Goal: Transaction & Acquisition: Register for event/course

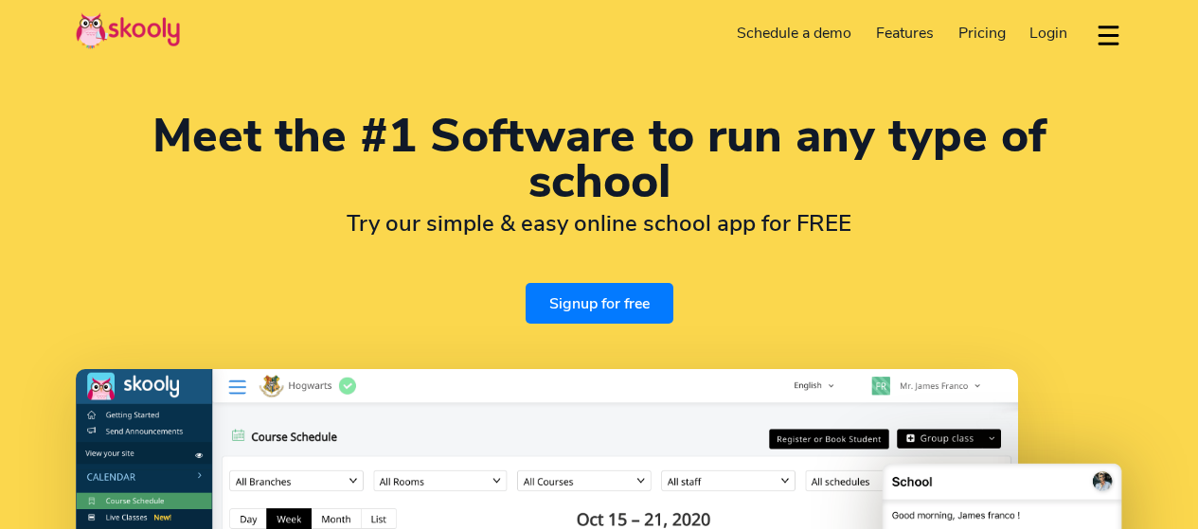
select select "en"
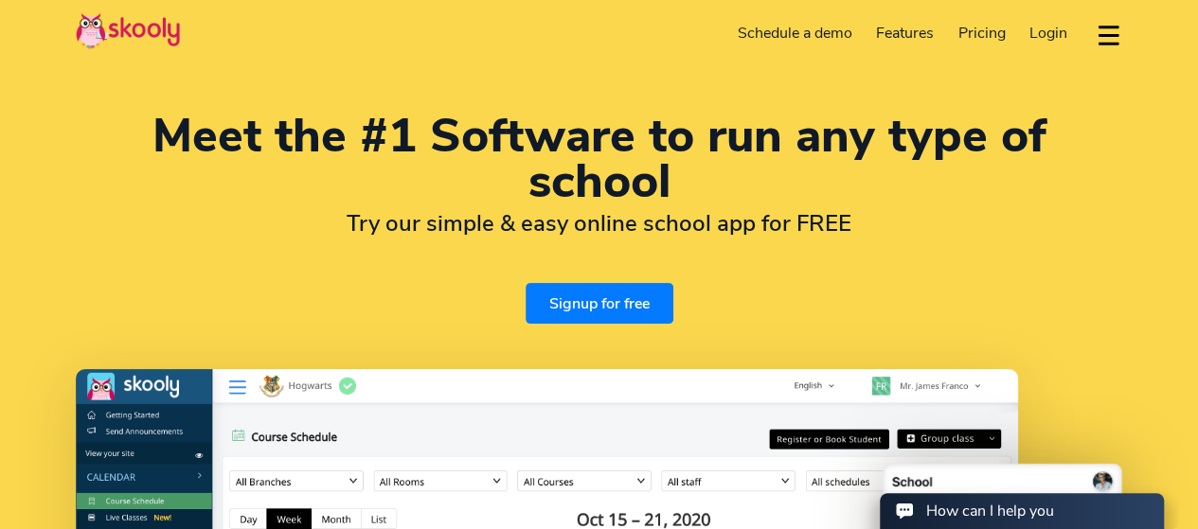
select select "1"
select select "United States"
select select "America/New_York"
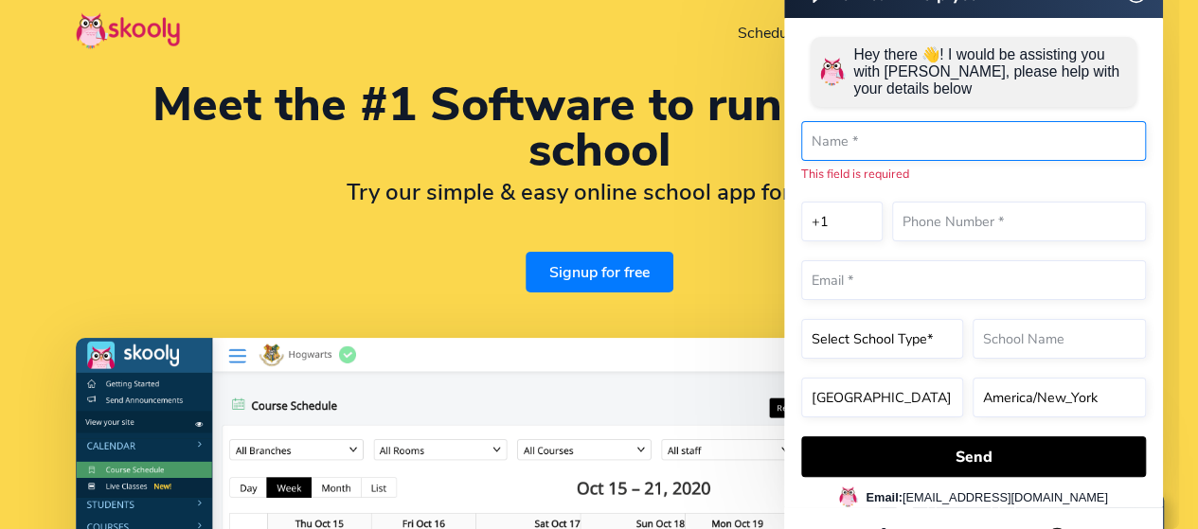
scroll to position [9, 0]
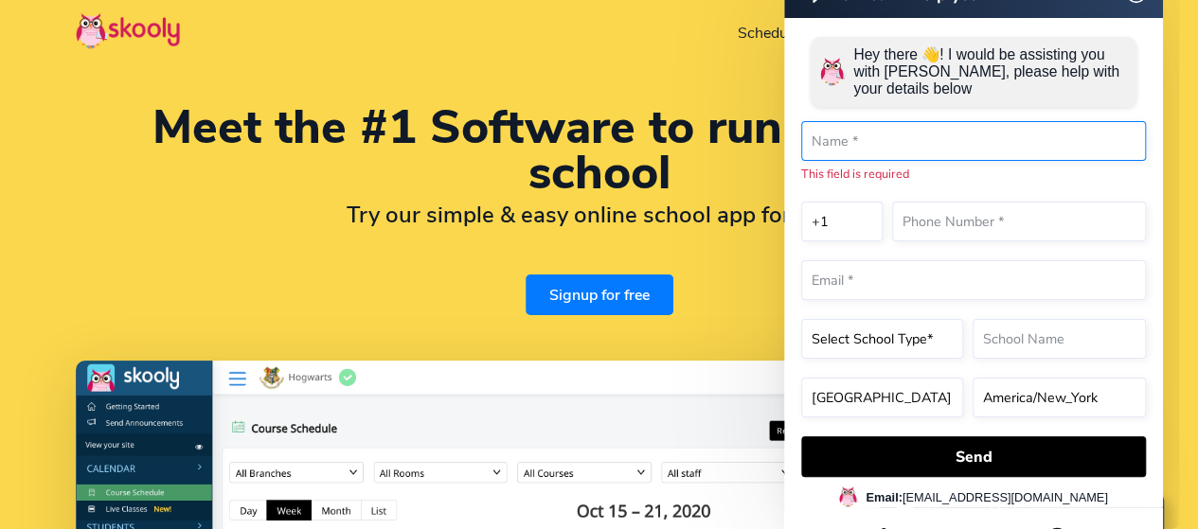
click at [1041, 139] on input "text" at bounding box center [973, 141] width 345 height 40
type input "Dominique Miller"
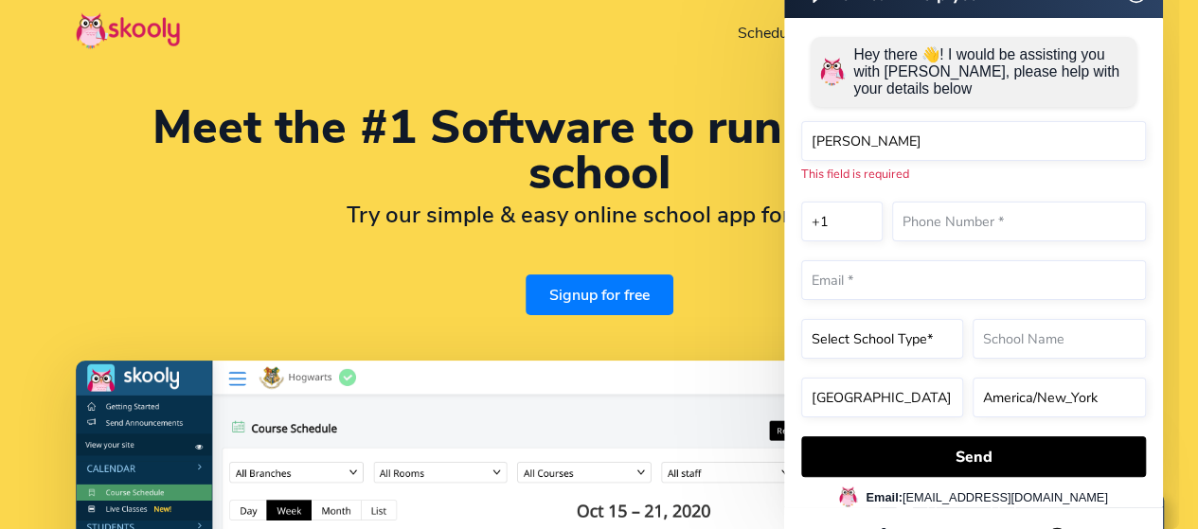
type input "8034140700"
type input "[EMAIL_ADDRESS][DOMAIN_NAME]"
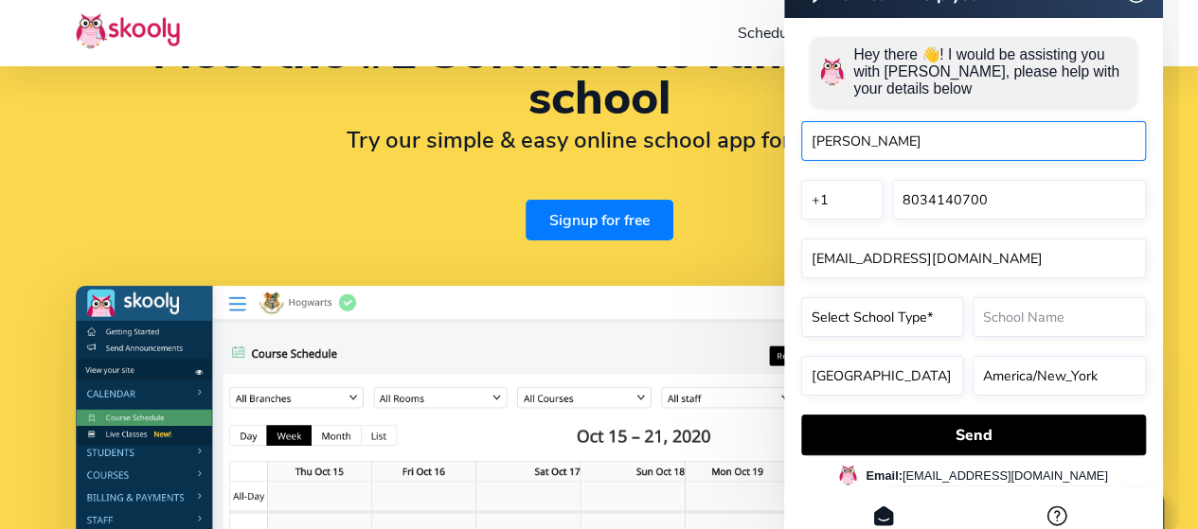
scroll to position [94, 0]
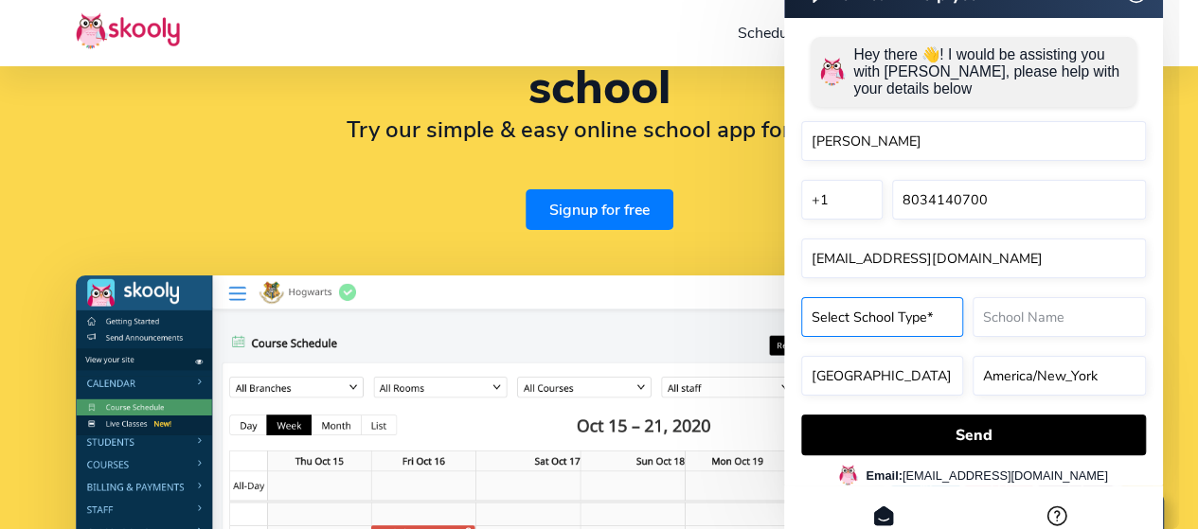
click at [920, 329] on select "Select School Type* Preschool Childcare K12 or primary school Academy Online sc…" at bounding box center [882, 317] width 162 height 40
select select "K12 or primary school"
click at [801, 336] on select "Select School Type* Preschool Childcare K12 or primary school Academy Online sc…" at bounding box center [882, 317] width 162 height 40
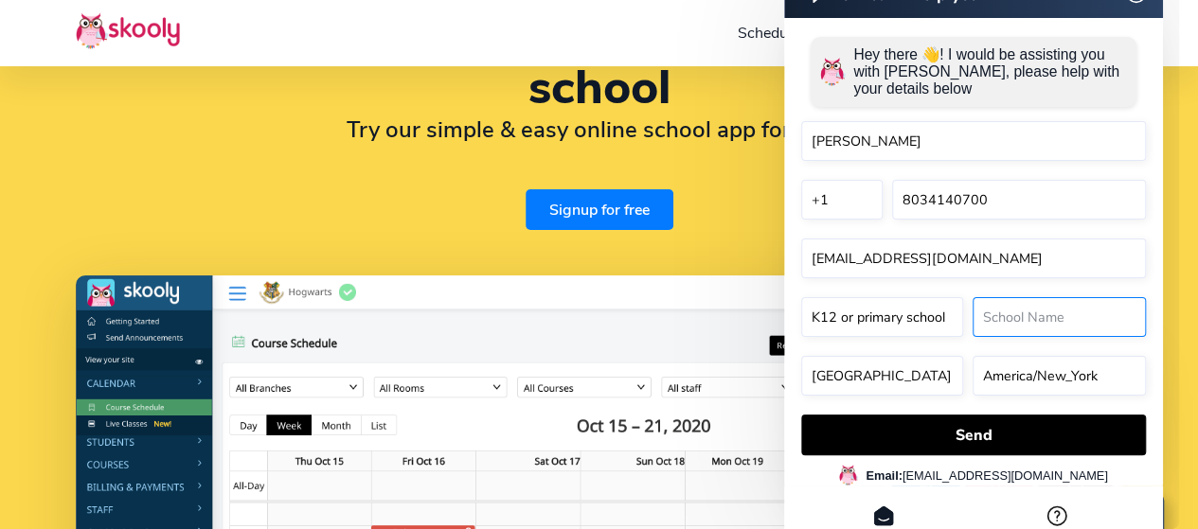
click at [1081, 316] on input "text" at bounding box center [1058, 317] width 173 height 40
type input "[GEOGRAPHIC_DATA]"
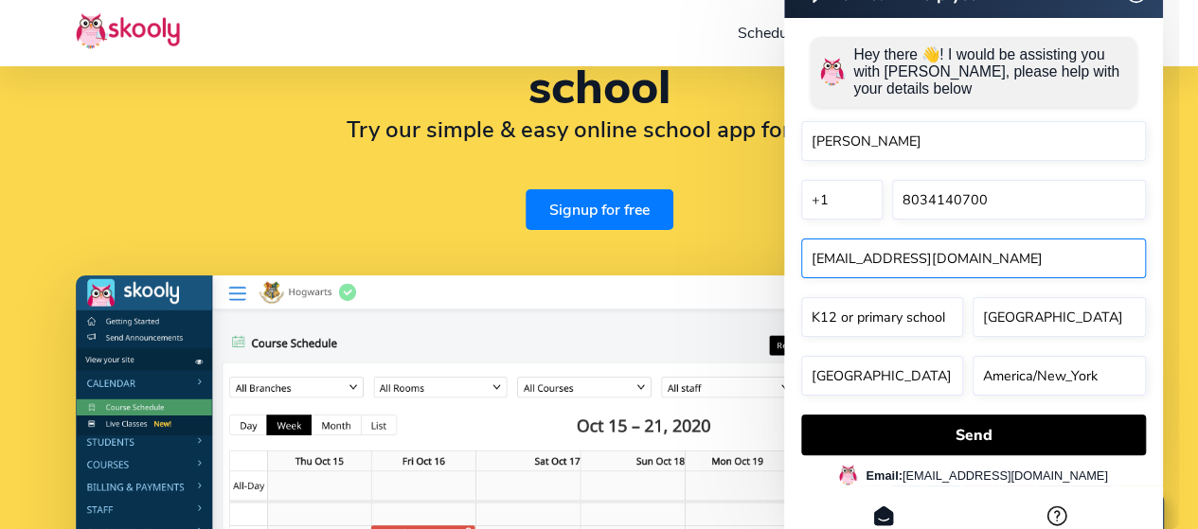
click at [1026, 257] on input "[EMAIL_ADDRESS][DOMAIN_NAME]" at bounding box center [973, 259] width 345 height 40
click at [828, 256] on input "[EMAIL_ADDRESS][DOMAIN_NAME]" at bounding box center [973, 259] width 345 height 40
click at [826, 257] on input "[EMAIL_ADDRESS][DOMAIN_NAME]" at bounding box center [973, 259] width 345 height 40
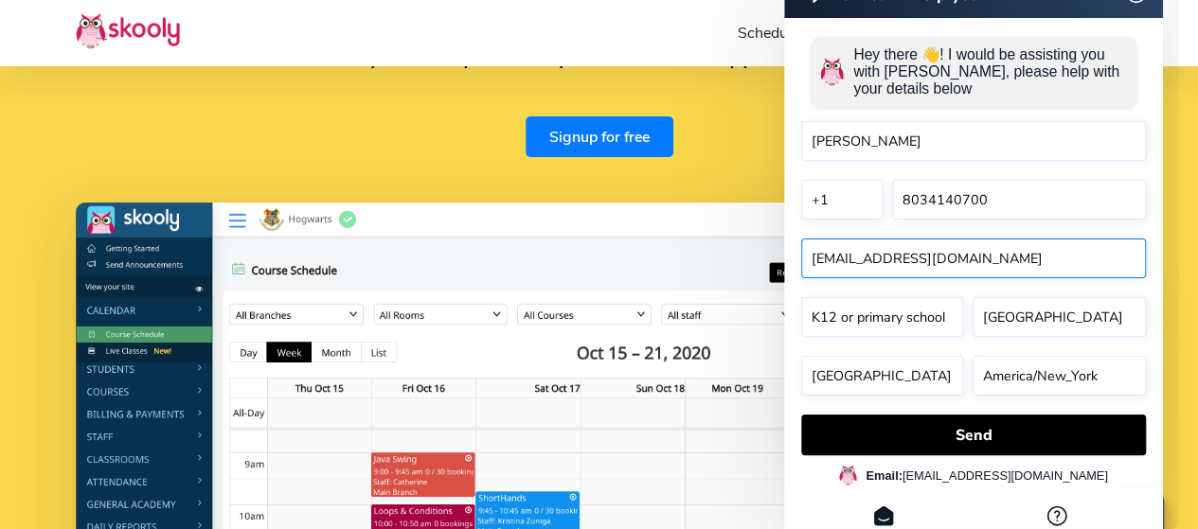
scroll to position [169, 0]
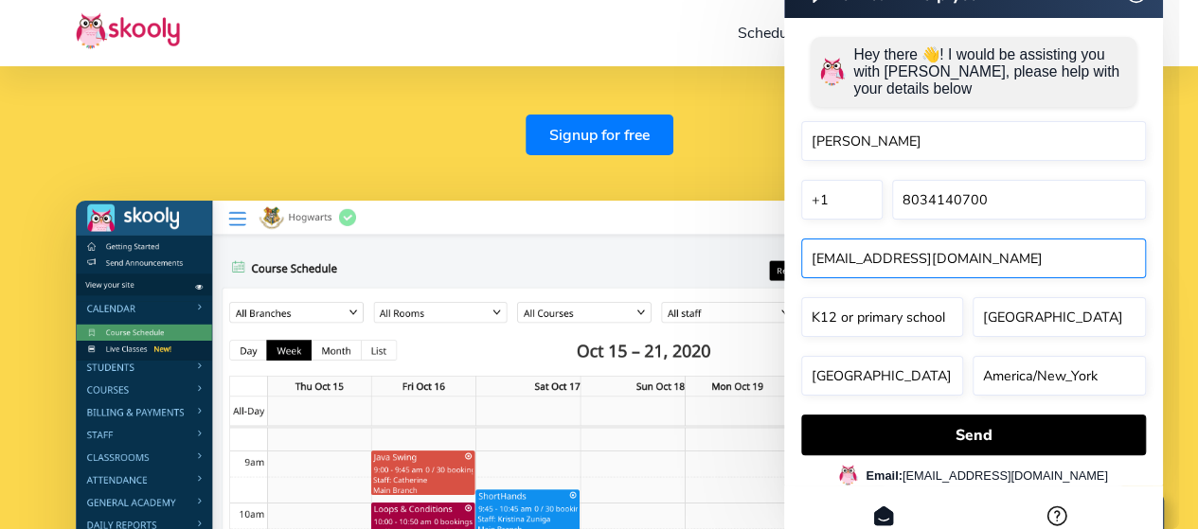
type input "[EMAIL_ADDRESS][DOMAIN_NAME]"
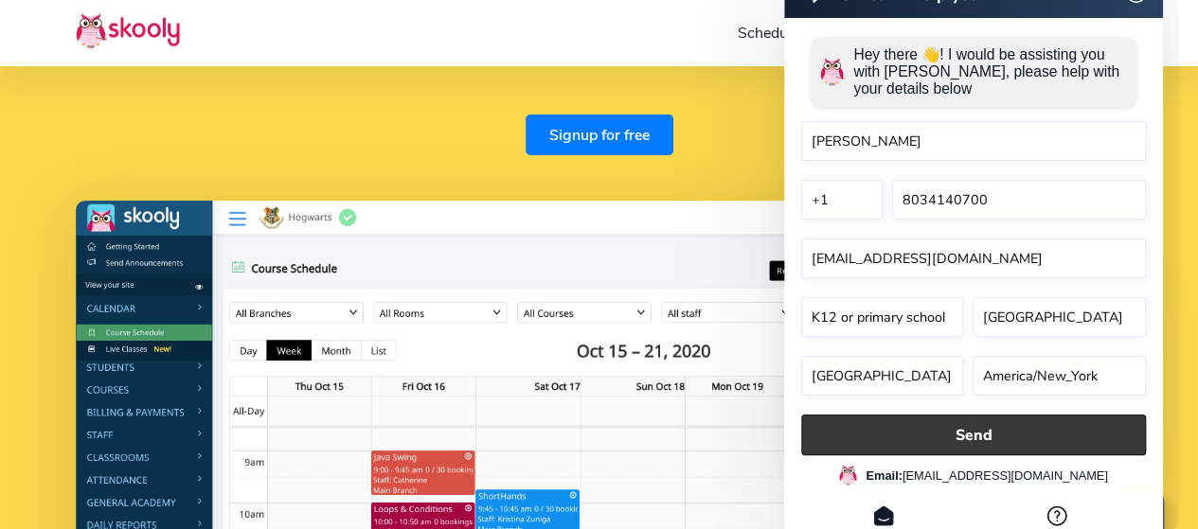
click at [1001, 438] on button "Send" at bounding box center [973, 435] width 345 height 41
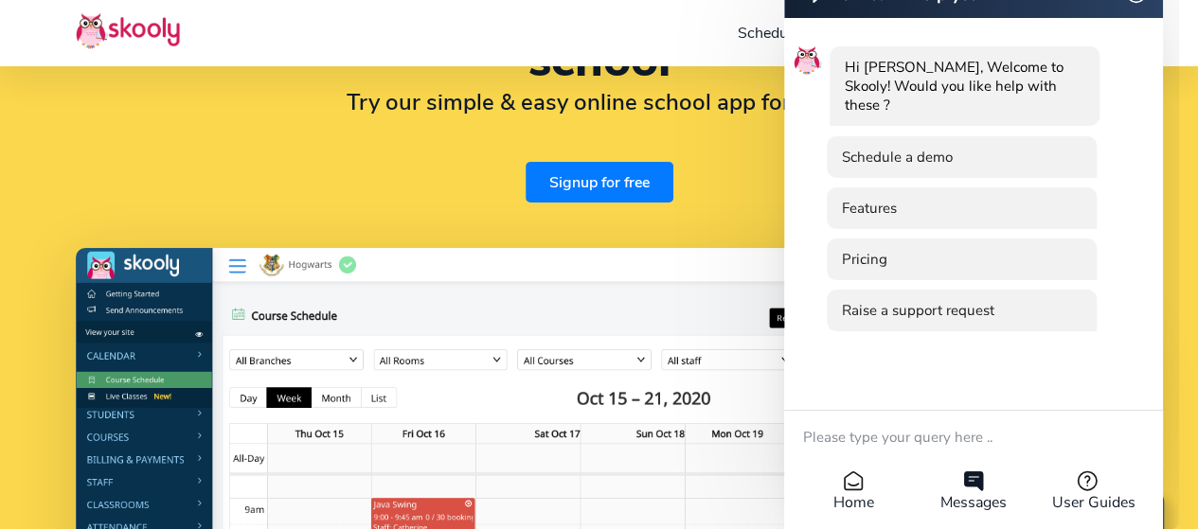
scroll to position [79, 0]
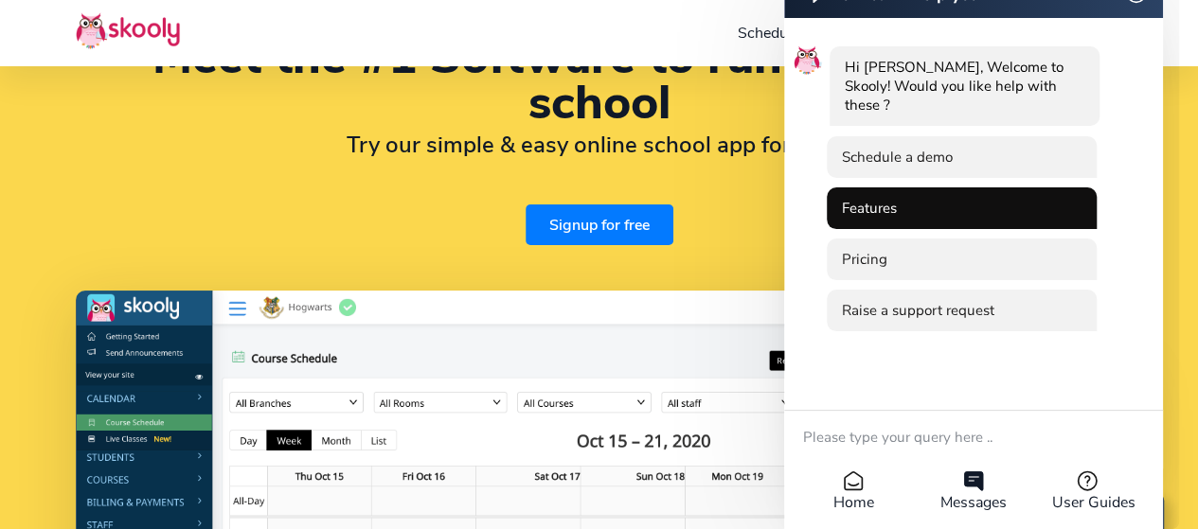
click at [1054, 216] on li "Features" at bounding box center [961, 208] width 270 height 42
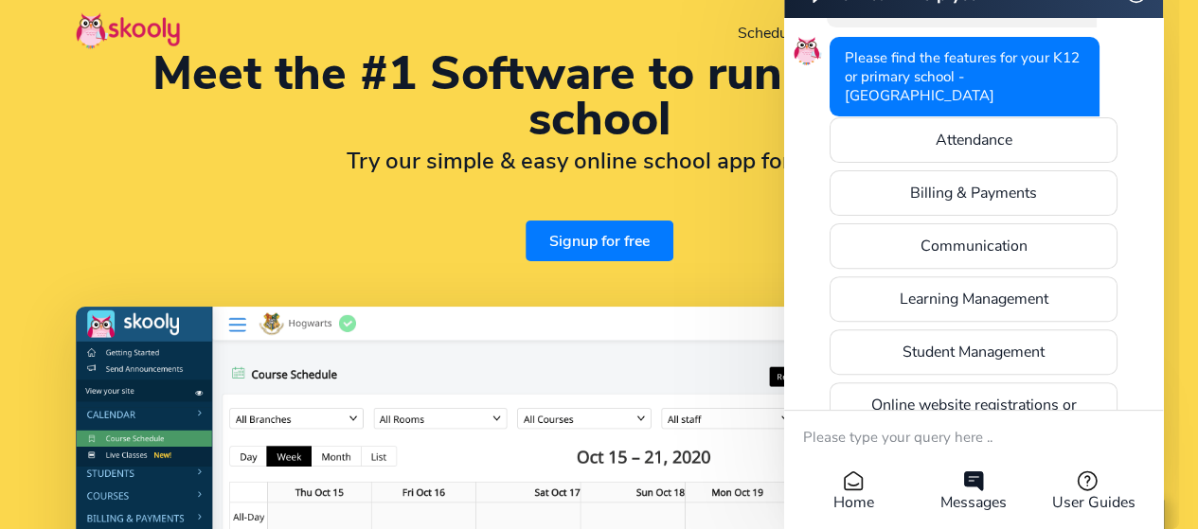
scroll to position [324, 0]
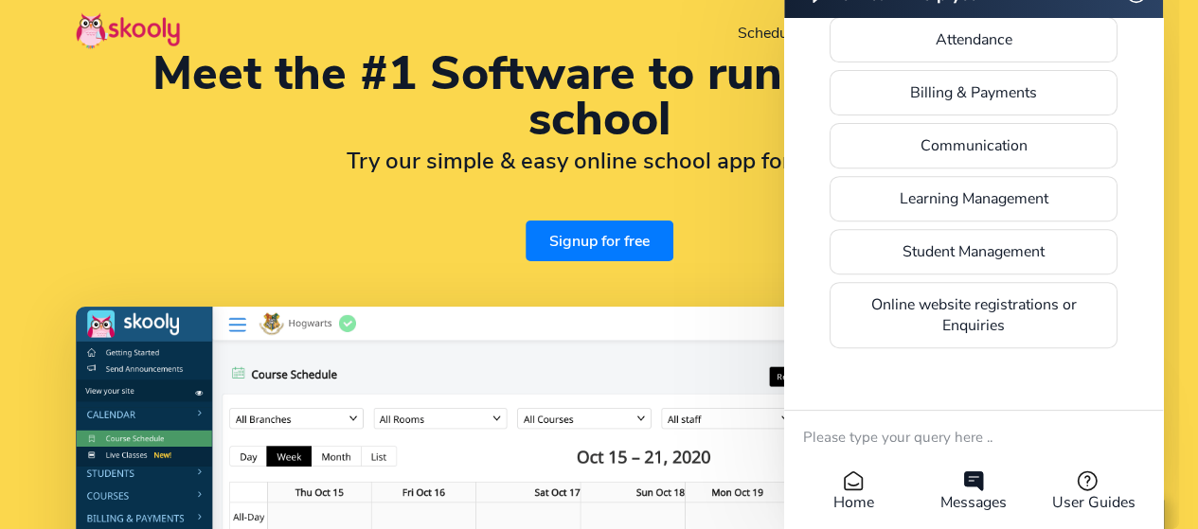
click at [1054, 323] on li "Online website registrations or Enquiries" at bounding box center [973, 315] width 288 height 66
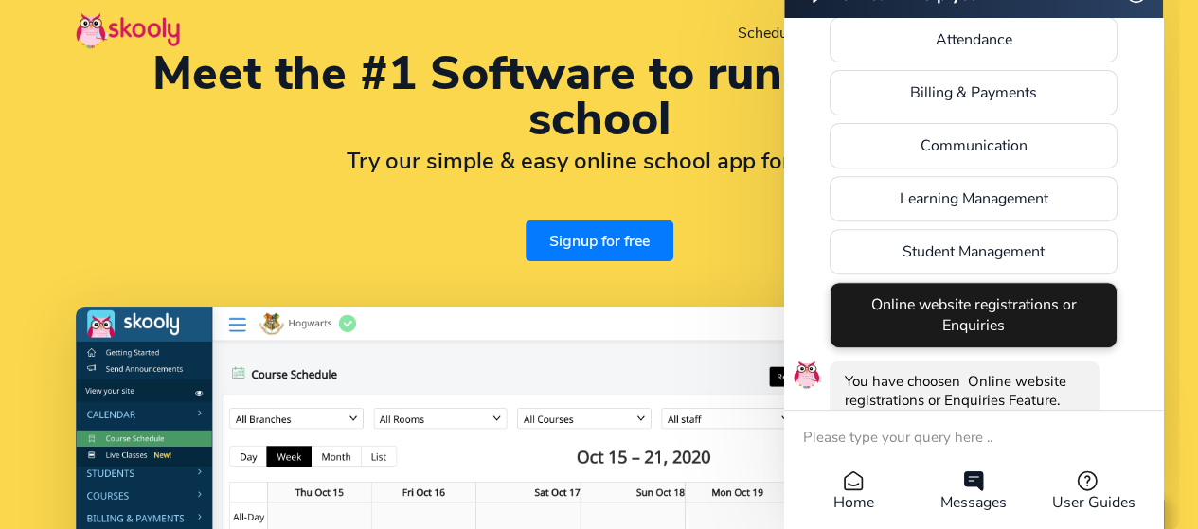
scroll to position [761, 0]
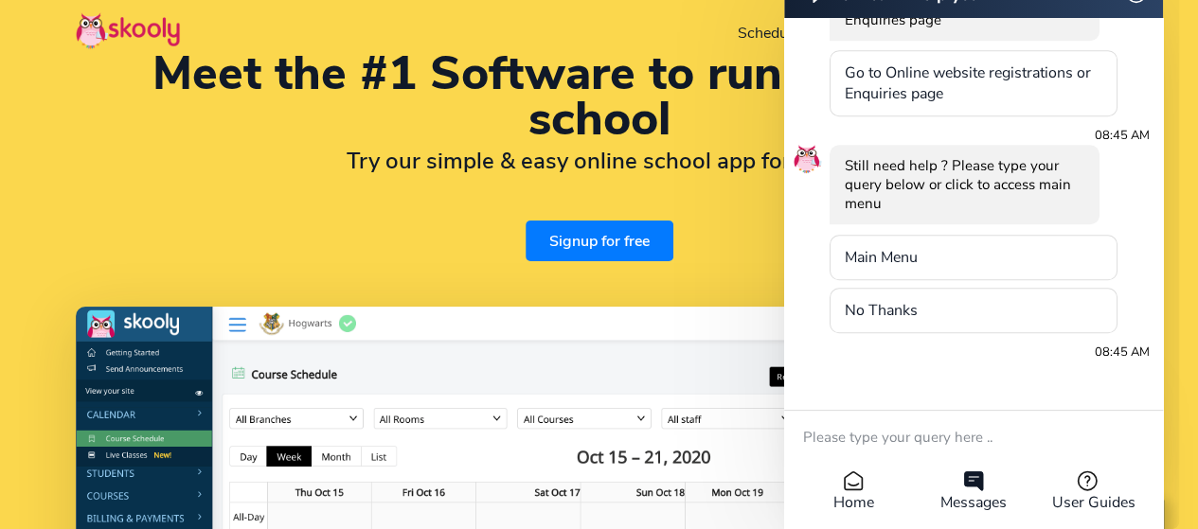
click at [1078, 248] on li "Main Menu" at bounding box center [973, 257] width 288 height 45
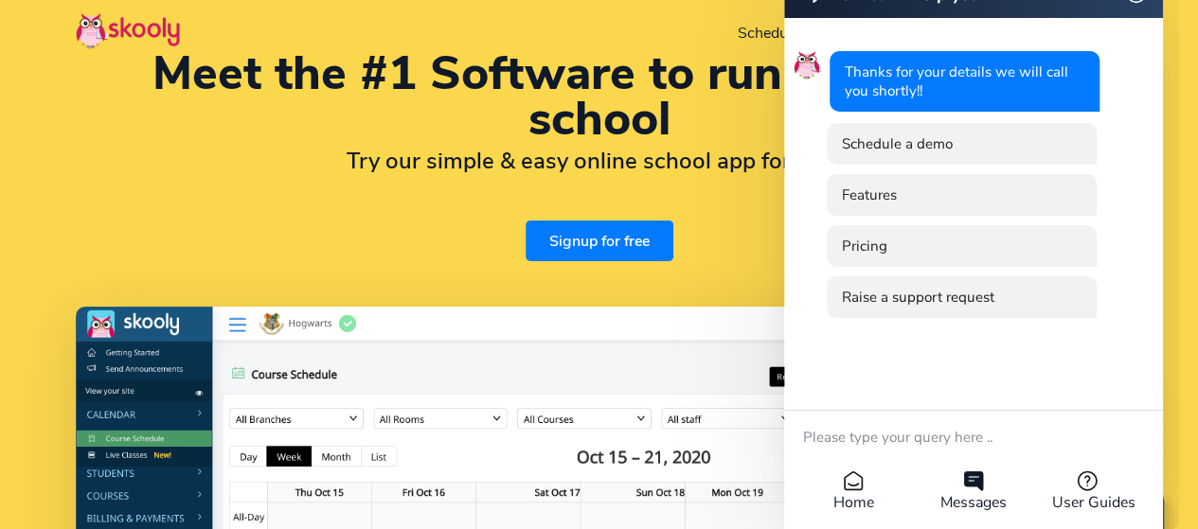
scroll to position [0, 0]
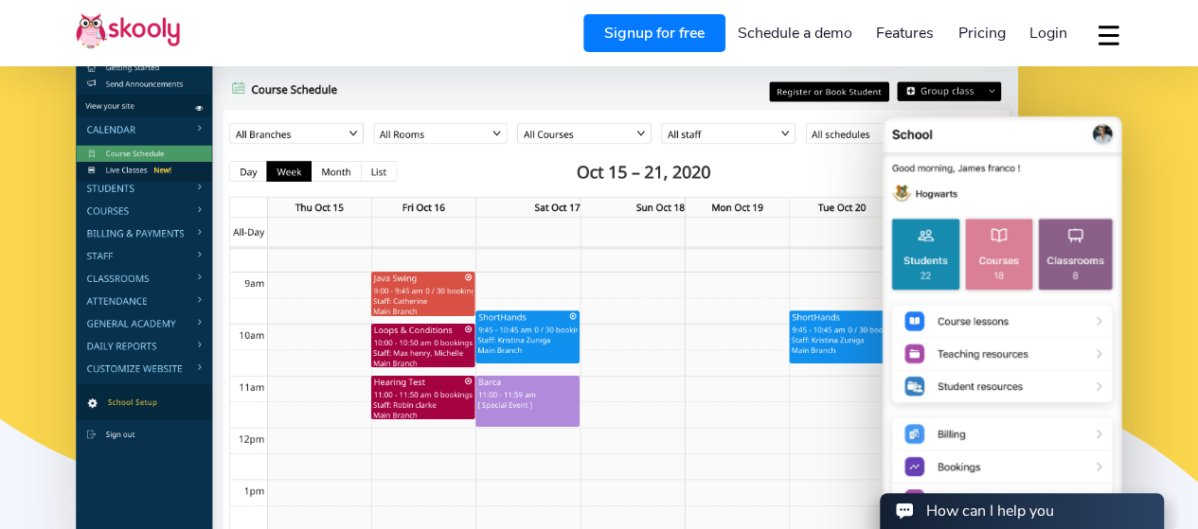
scroll to position [348, 0]
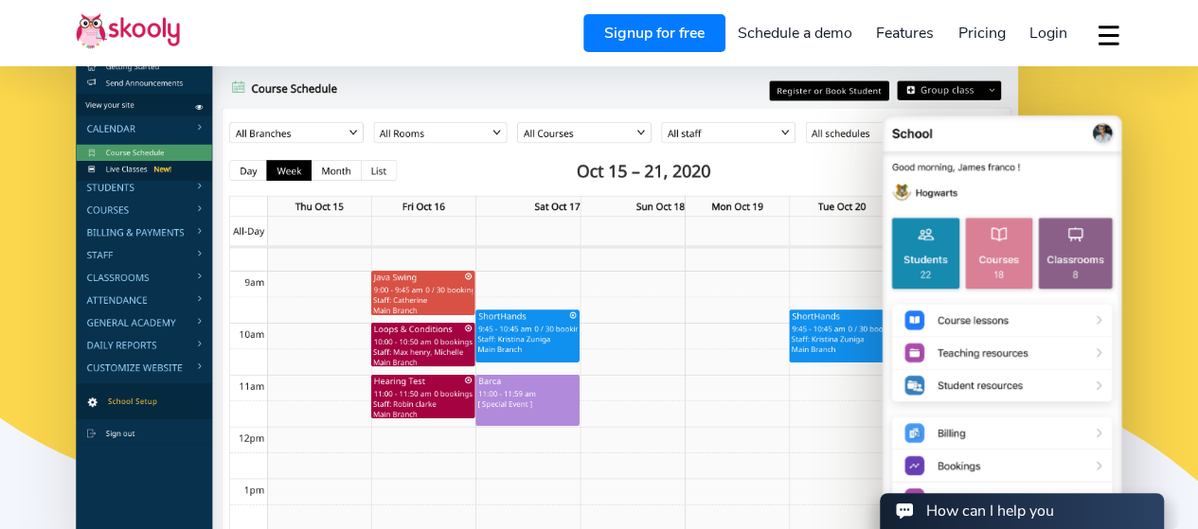
click at [704, 33] on link "Signup for free" at bounding box center [654, 33] width 142 height 38
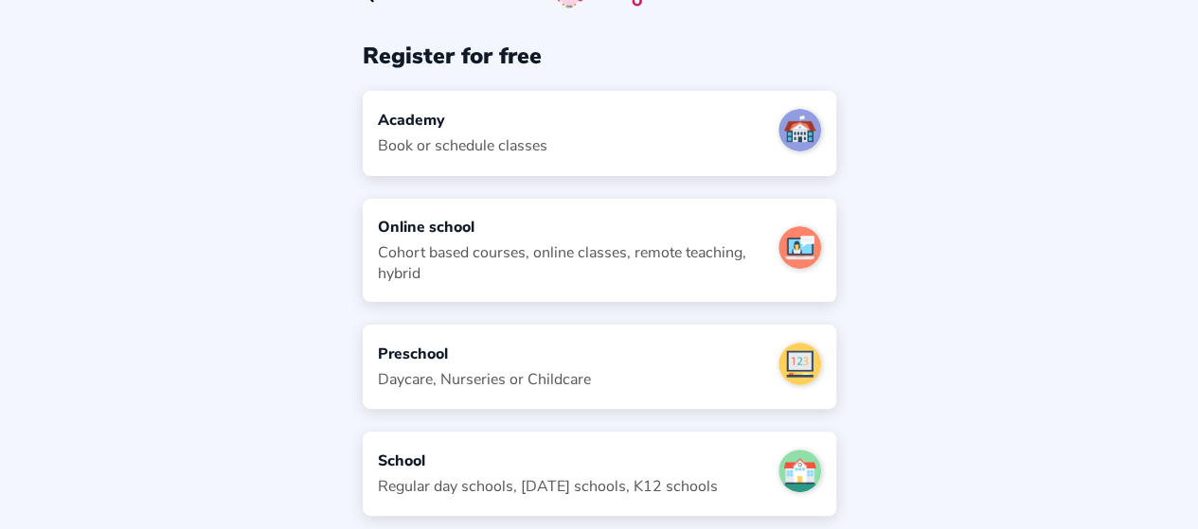
scroll to position [45, 0]
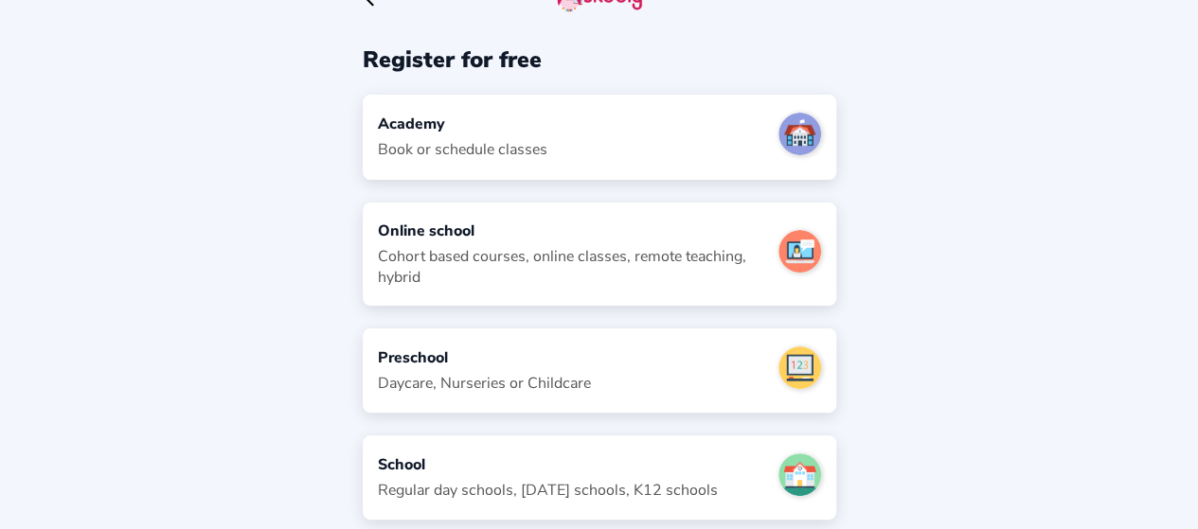
click at [689, 138] on div "Academy Book or schedule classes" at bounding box center [599, 137] width 473 height 84
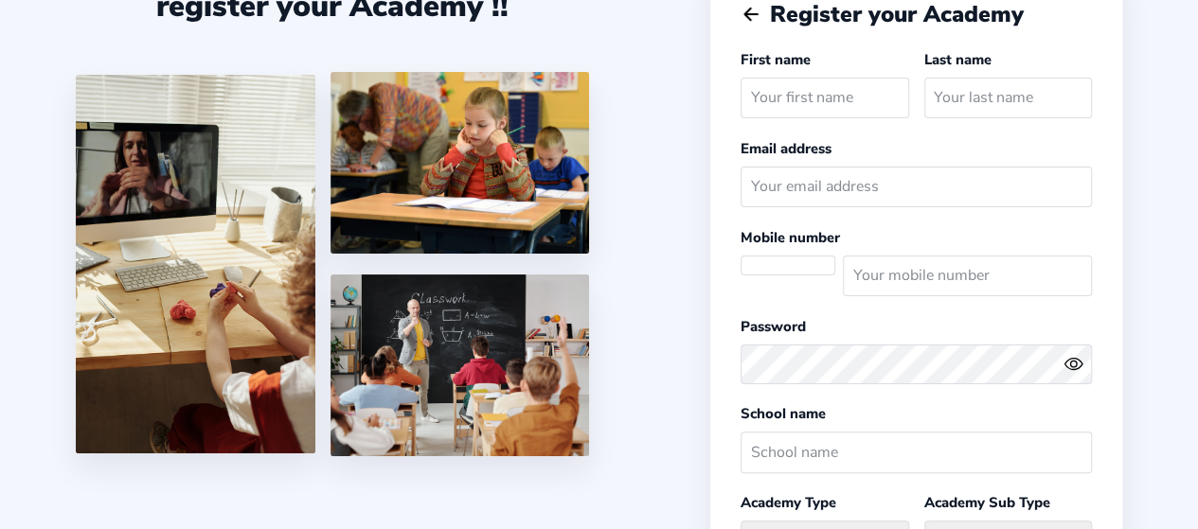
select select
select select "America/New_York"
select select "USD $"
select select "US"
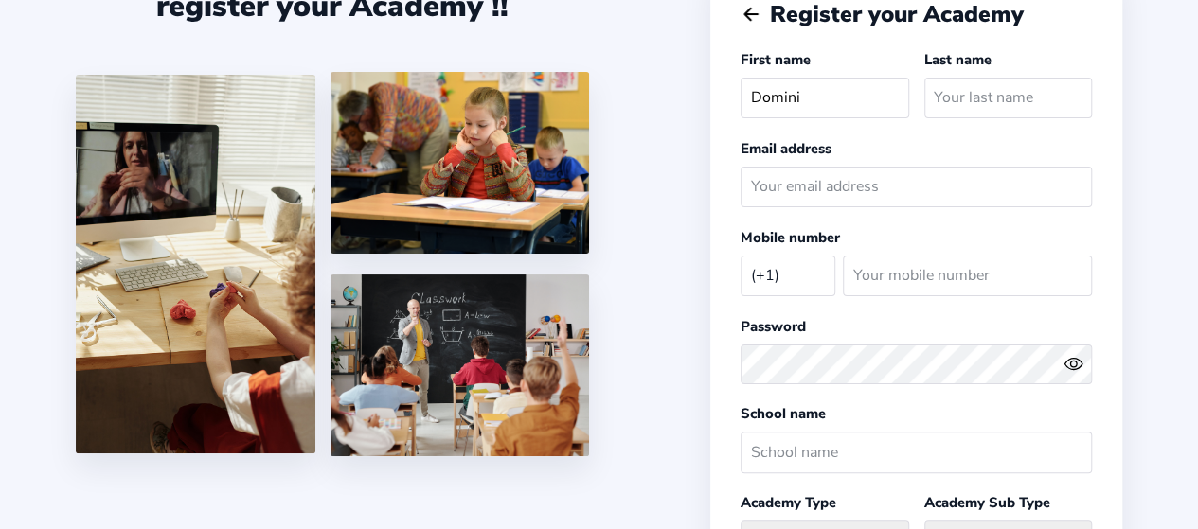
type input "[PERSON_NAME]"
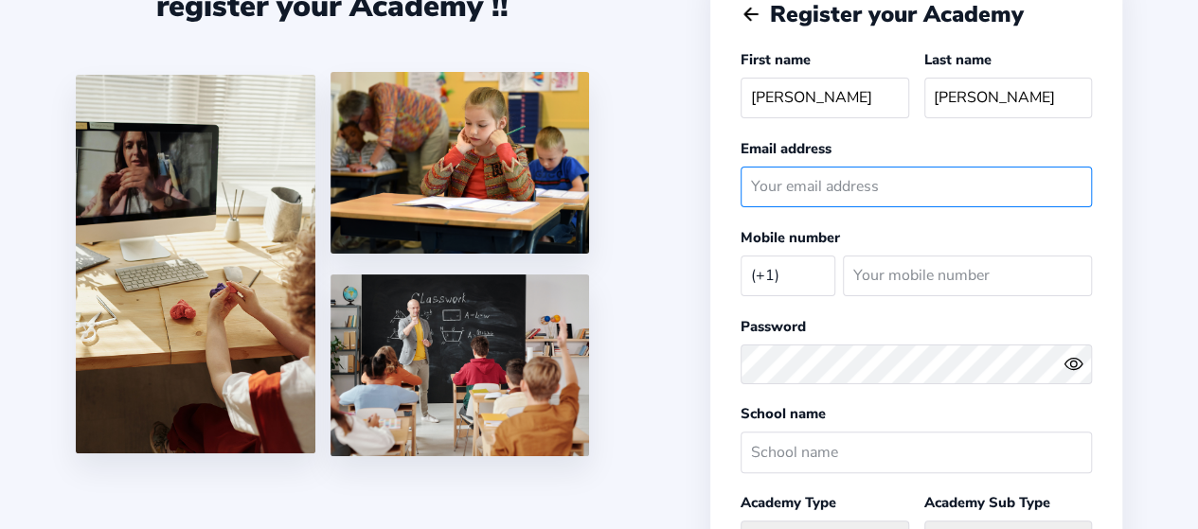
type input "[EMAIL_ADDRESS][DOMAIN_NAME]"
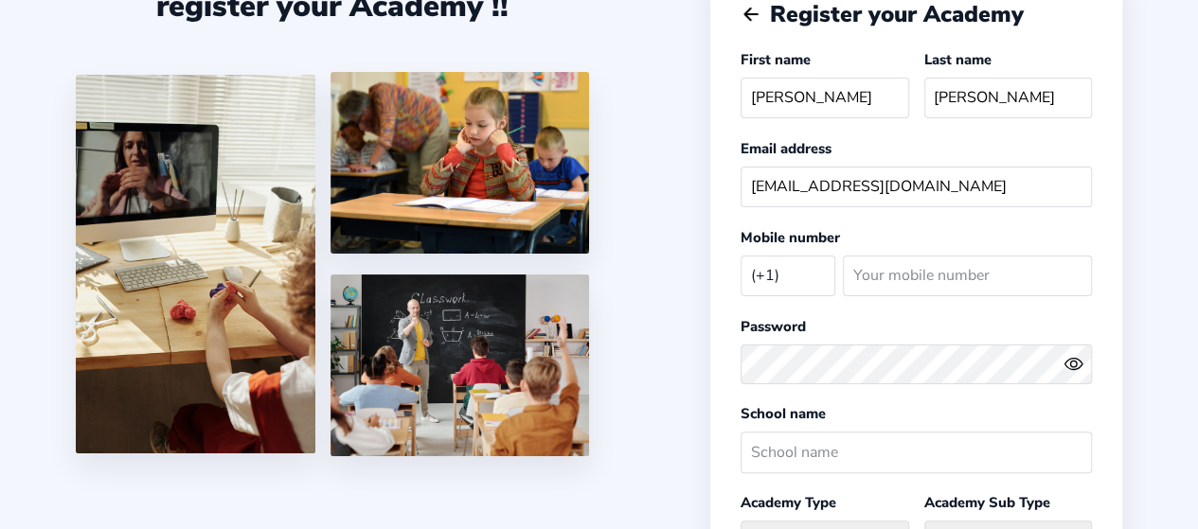
select select "CA"
type input "8034140700"
select select "CAD $"
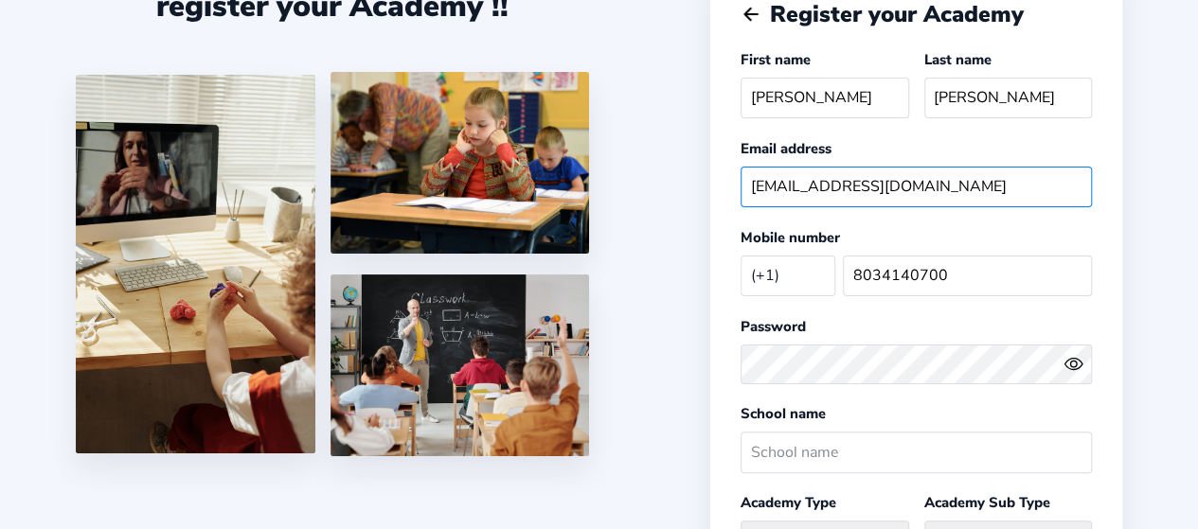
click at [769, 182] on input "[EMAIL_ADDRESS][DOMAIN_NAME]" at bounding box center [915, 187] width 351 height 41
click at [767, 185] on input "[EMAIL_ADDRESS][DOMAIN_NAME]" at bounding box center [915, 187] width 351 height 41
click at [765, 191] on input "[EMAIL_ADDRESS][DOMAIN_NAME]" at bounding box center [915, 187] width 351 height 41
type input "[EMAIL_ADDRESS][DOMAIN_NAME]"
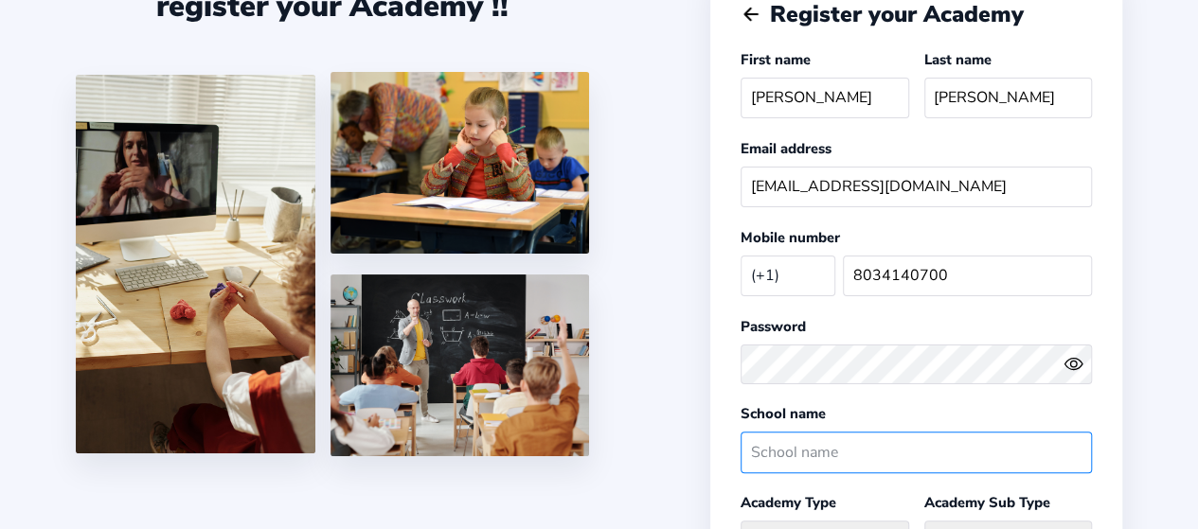
click at [840, 435] on input "text" at bounding box center [915, 452] width 351 height 41
type input "s"
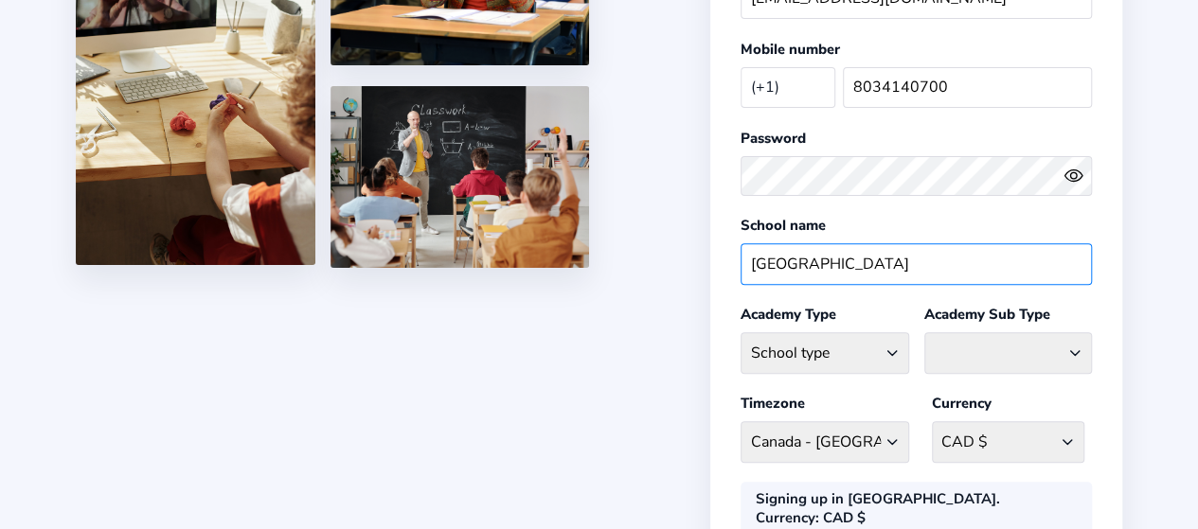
scroll to position [261, 0]
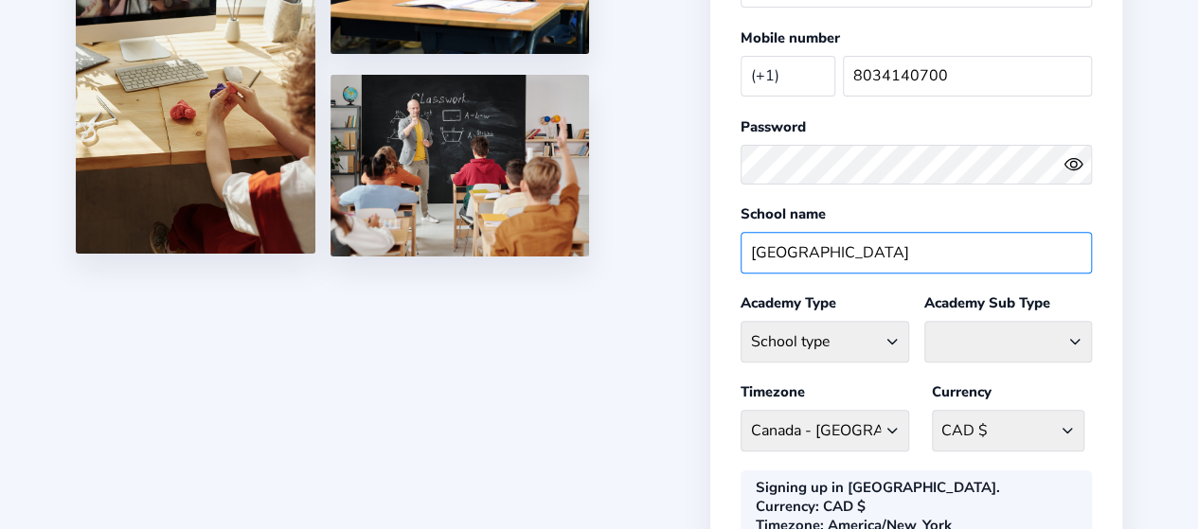
type input "[GEOGRAPHIC_DATA]"
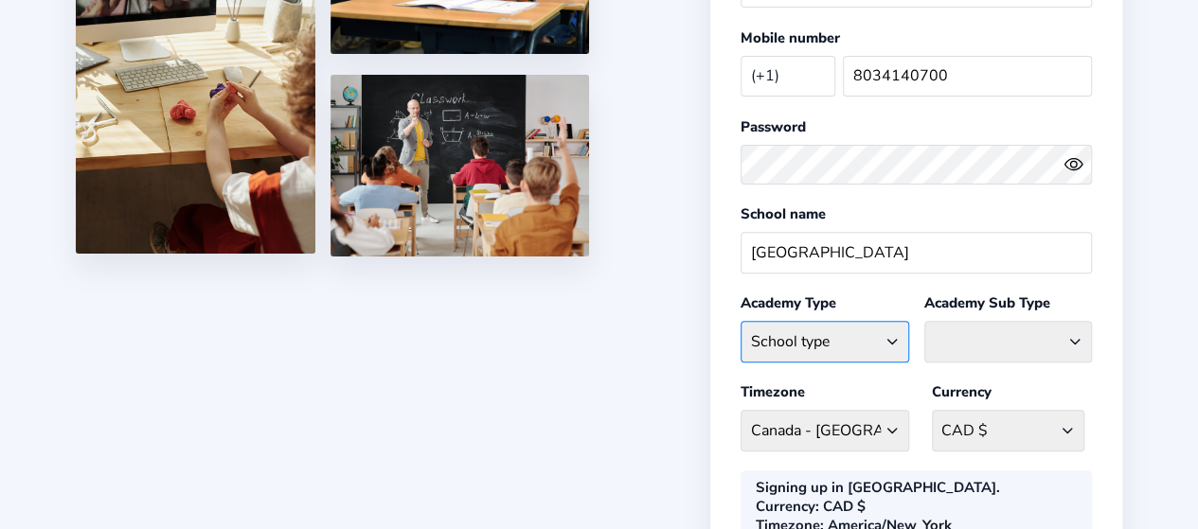
click at [869, 336] on select "School type Academic Afterschool Arts Dance Homeschool Language Martial Arts Mu…" at bounding box center [824, 341] width 168 height 41
select select "AH"
click at [740, 321] on select "School type Academic Afterschool Arts Dance Homeschool Language Martial Arts Mu…" at bounding box center [824, 341] width 168 height 41
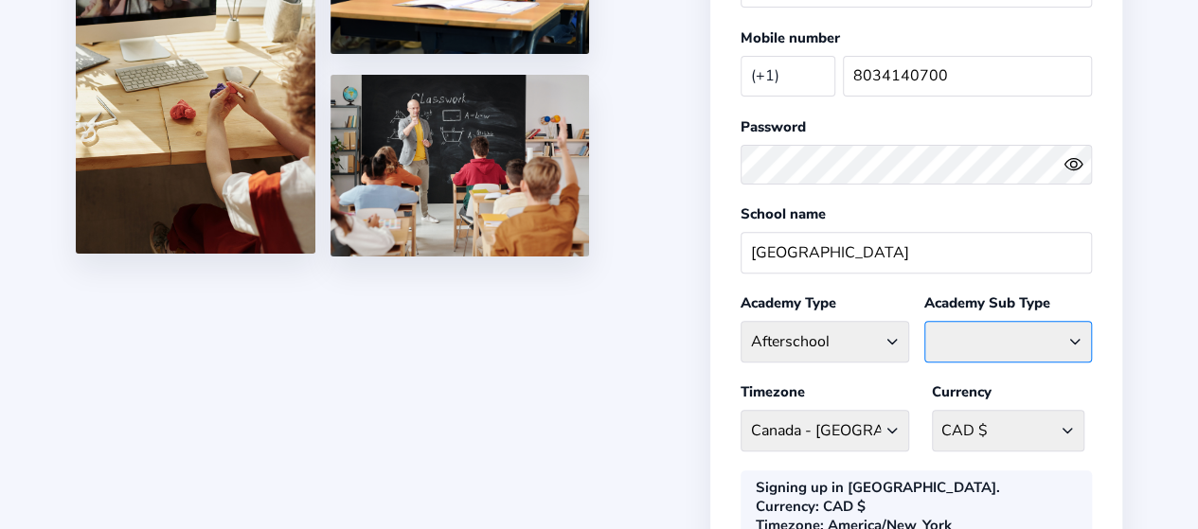
click at [1003, 340] on select "Afterschool Homeschool" at bounding box center [1008, 341] width 168 height 41
select select "AS"
click at [924, 321] on select "Afterschool Homeschool" at bounding box center [1008, 341] width 168 height 41
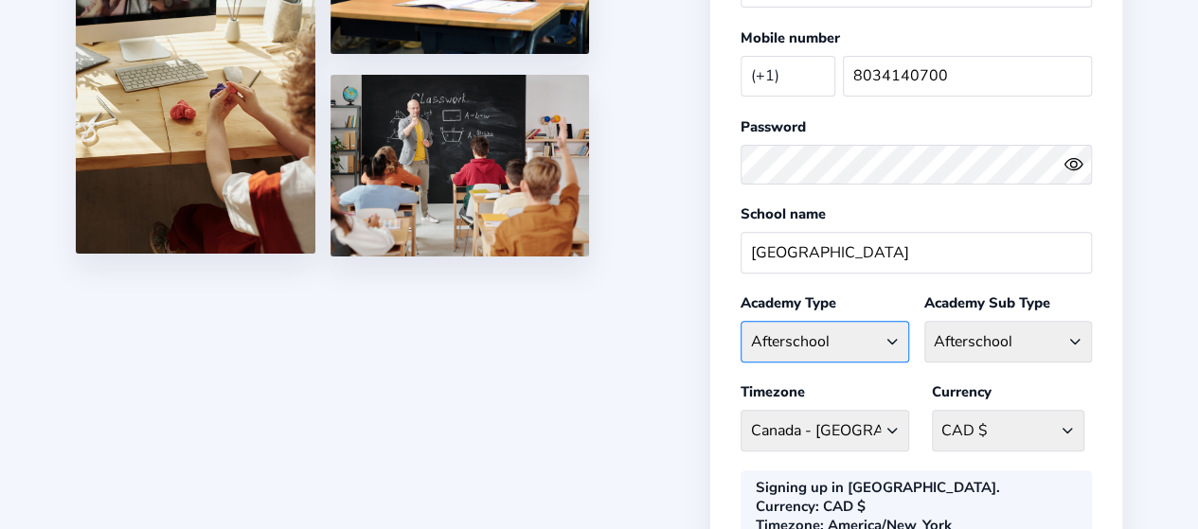
click at [884, 335] on select "School type Academic Afterschool Arts Dance Homeschool Language Martial Arts Mu…" at bounding box center [824, 341] width 168 height 41
click at [740, 321] on select "School type Academic Afterschool Arts Dance Homeschool Language Martial Arts Mu…" at bounding box center [824, 341] width 168 height 41
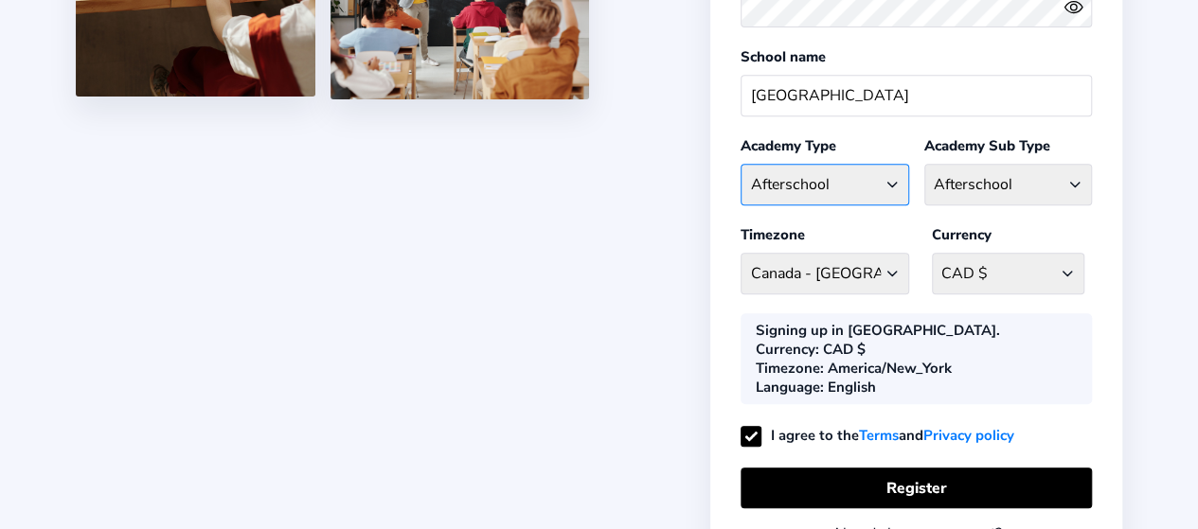
scroll to position [419, 0]
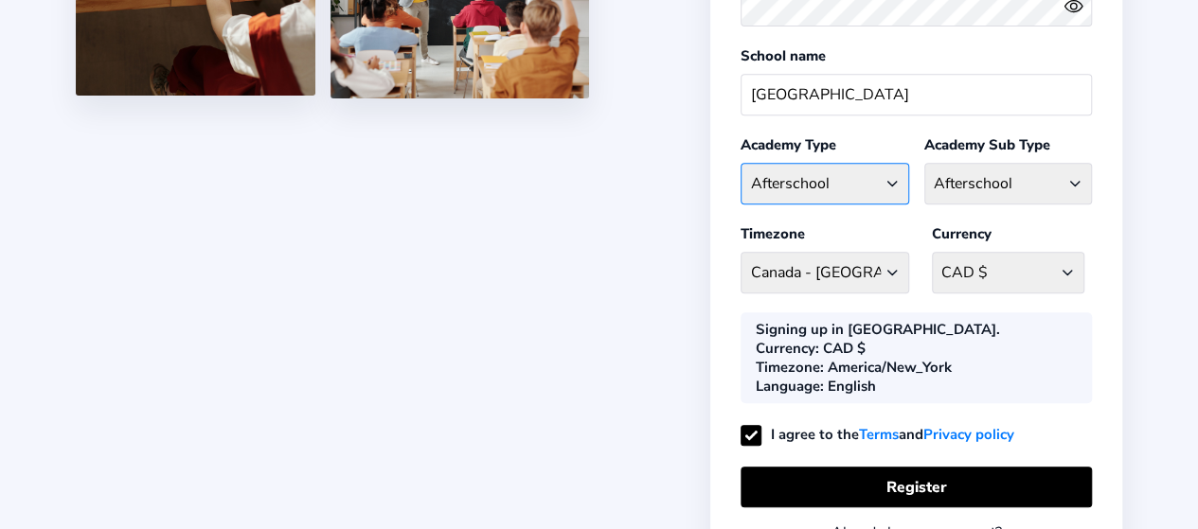
click at [882, 182] on select "School type Academic Afterschool Arts Dance Homeschool Language Martial Arts Mu…" at bounding box center [824, 183] width 168 height 41
select select "W"
click at [740, 163] on select "School type Academic Afterschool Arts Dance Homeschool Language Martial Arts Mu…" at bounding box center [824, 183] width 168 height 41
select select "FI"
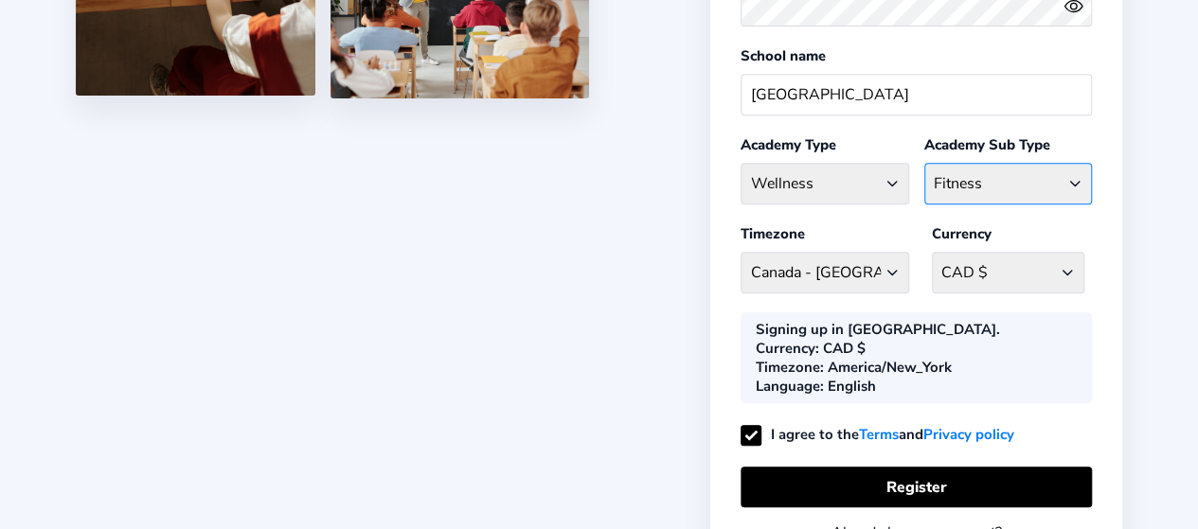
click at [1030, 181] on select "Fitness Meditation Yoga" at bounding box center [1008, 183] width 168 height 41
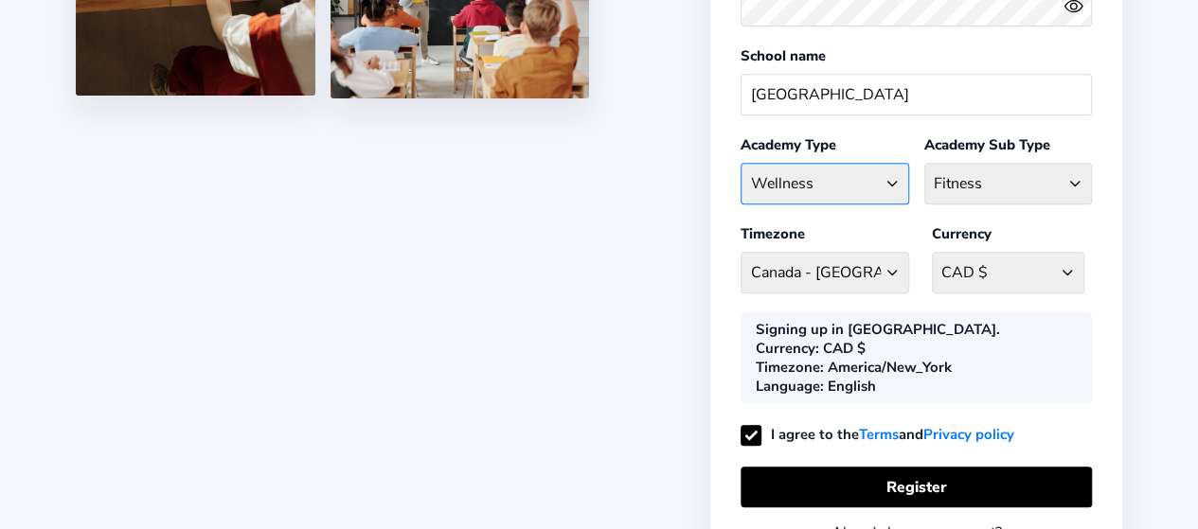
click at [877, 177] on select "School type Academic Afterschool Arts Dance Homeschool Language Martial Arts Mu…" at bounding box center [824, 183] width 168 height 41
select select "GA"
click at [740, 163] on select "School type Academic Afterschool Arts Dance Homeschool Language Martial Arts Mu…" at bounding box center [824, 183] width 168 height 41
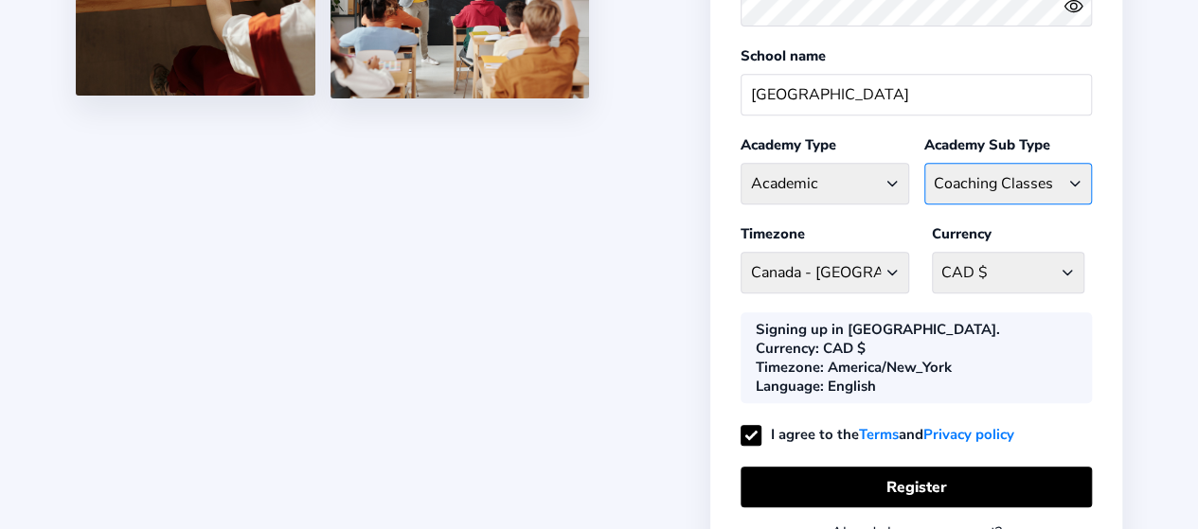
click at [1005, 175] on select "Coaching Classes Enrichment Centre [GEOGRAPHIC_DATA] [GEOGRAPHIC_DATA] Math Cen…" at bounding box center [1008, 183] width 168 height 41
select select "EN"
click at [924, 163] on select "Coaching Classes Enrichment Centre [GEOGRAPHIC_DATA] [GEOGRAPHIC_DATA] Math Cen…" at bounding box center [1008, 183] width 168 height 41
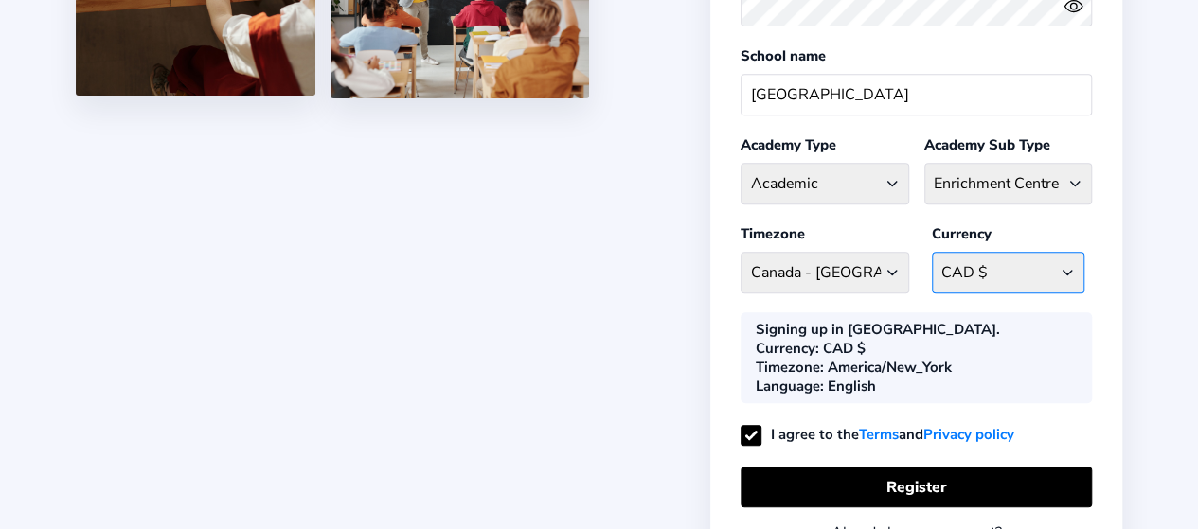
click at [1021, 271] on select "CAD $ [GEOGRAPHIC_DATA] AFN - ؋. [GEOGRAPHIC_DATA] ALL - L [GEOGRAPHIC_DATA] DZ…" at bounding box center [1008, 272] width 152 height 41
click at [932, 252] on select "CAD $ [GEOGRAPHIC_DATA] AFN - ؋. [GEOGRAPHIC_DATA] ALL - L [GEOGRAPHIC_DATA] DZ…" at bounding box center [1008, 272] width 152 height 41
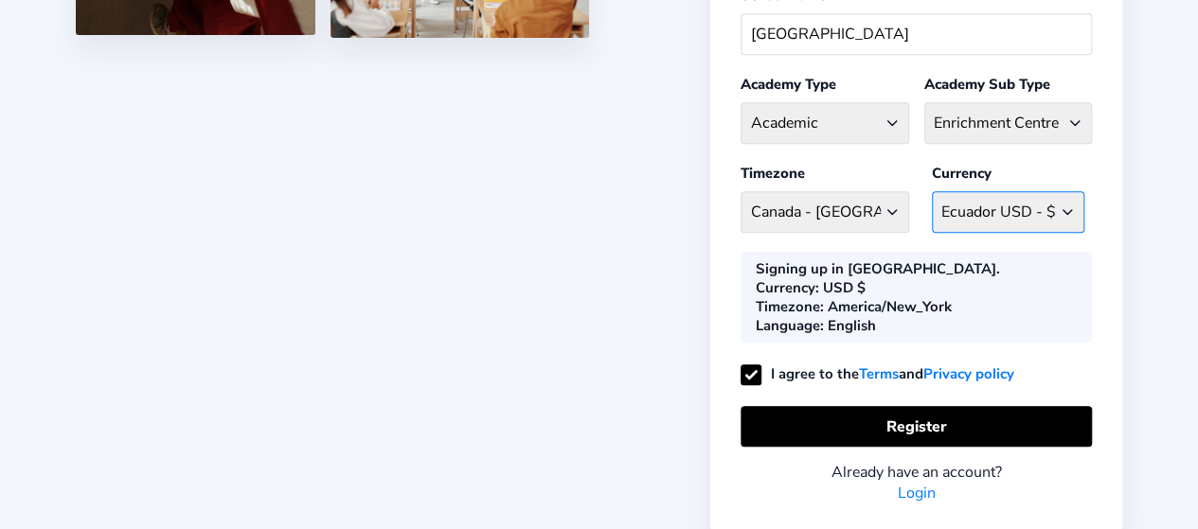
scroll to position [519, 0]
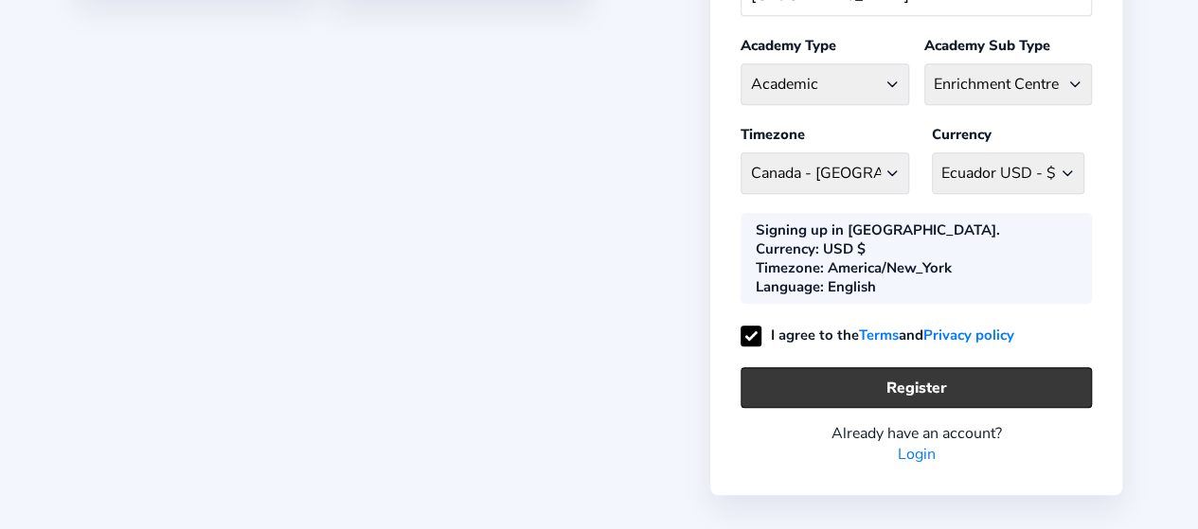
click at [985, 374] on button "Register" at bounding box center [915, 387] width 351 height 41
select select "CAD"
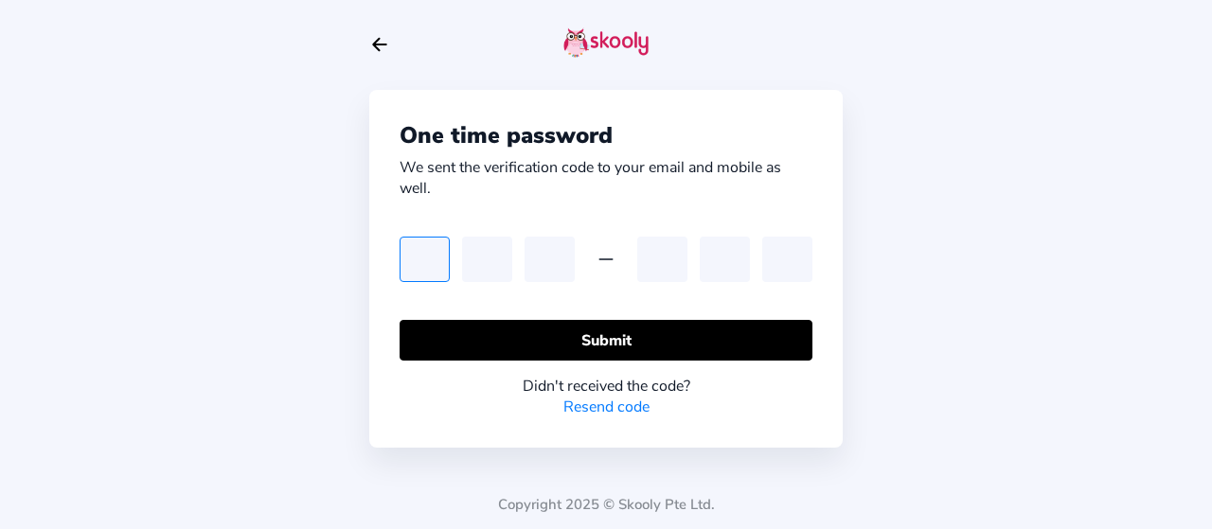
type input "6"
type input "0"
type input "6"
type input "5"
type input "8"
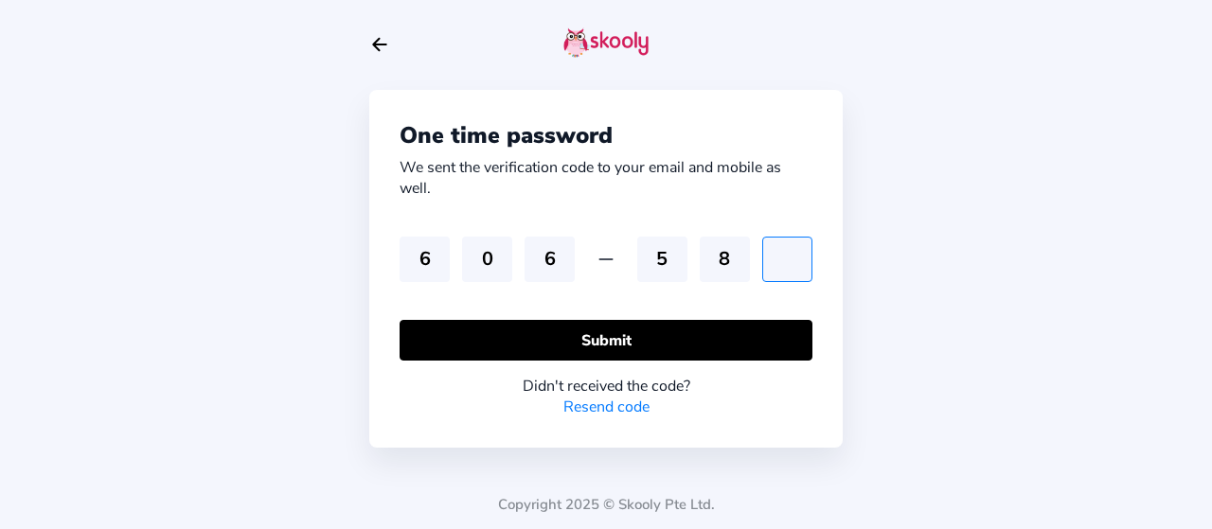
type input "8"
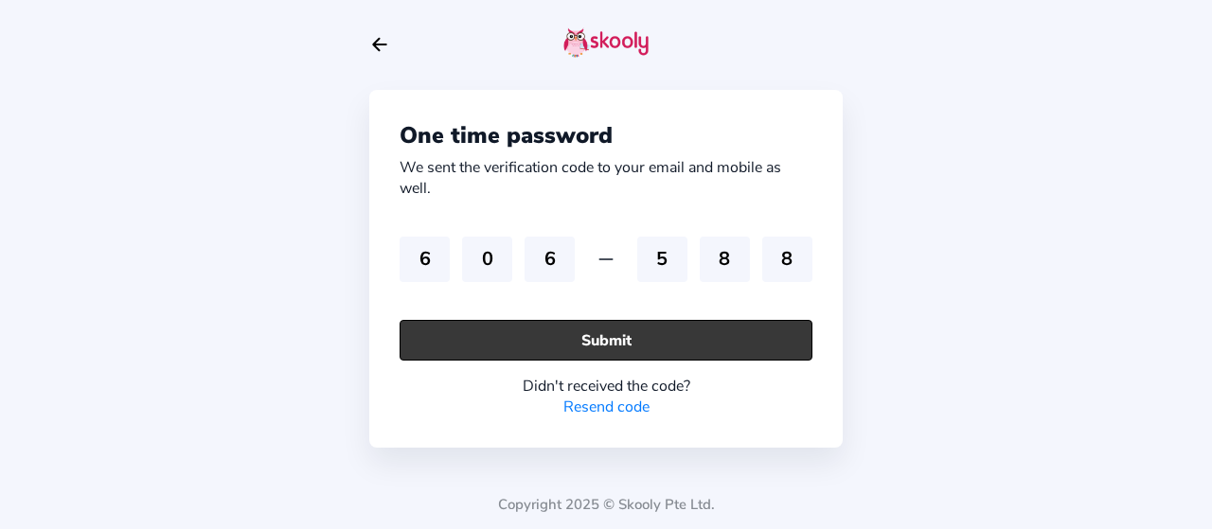
click at [722, 346] on button "Submit" at bounding box center [605, 340] width 413 height 41
click at [706, 324] on button "Submit" at bounding box center [605, 340] width 413 height 41
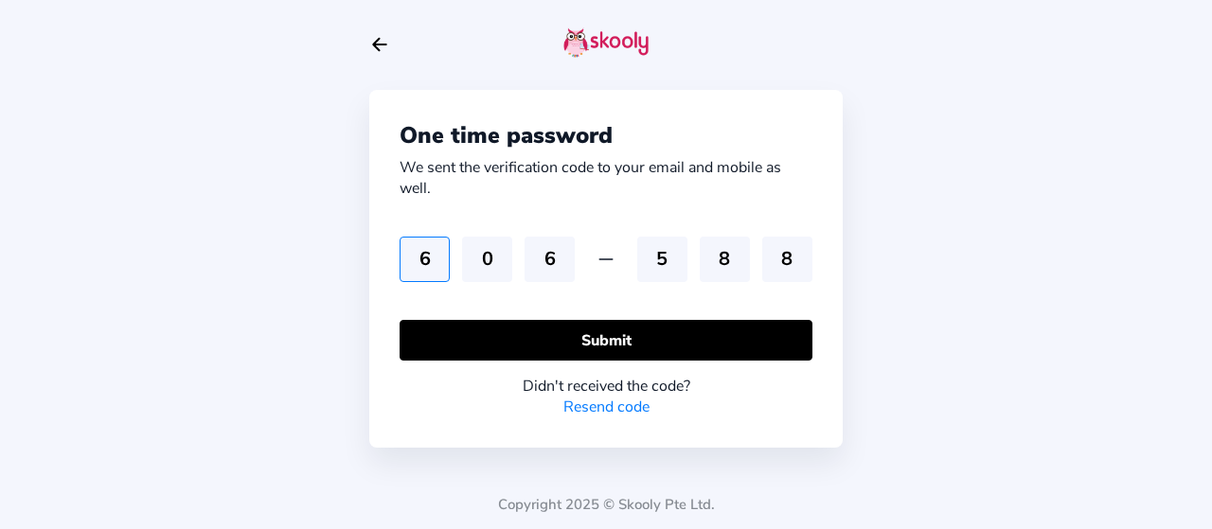
click at [427, 269] on input "6" at bounding box center [424, 259] width 50 height 45
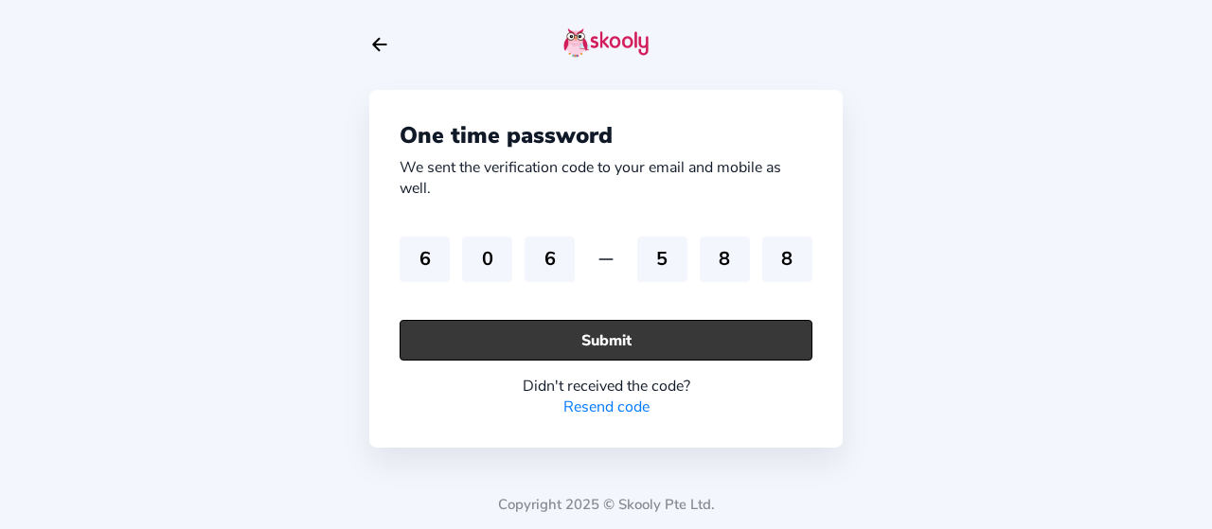
click at [676, 329] on button "Submit" at bounding box center [605, 340] width 413 height 41
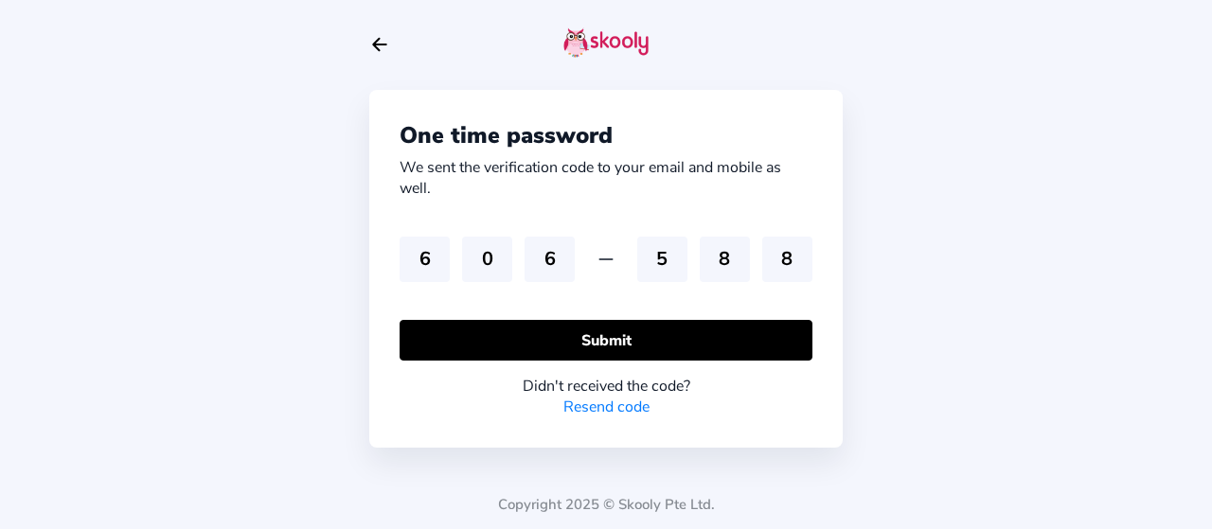
click at [611, 410] on link "Resend code" at bounding box center [606, 407] width 86 height 21
click at [623, 406] on link "Resend code" at bounding box center [606, 407] width 86 height 21
click at [585, 408] on link "Resend code" at bounding box center [606, 407] width 86 height 21
click at [620, 402] on link "Resend code" at bounding box center [606, 407] width 86 height 21
click at [626, 407] on link "Resend code" at bounding box center [606, 407] width 86 height 21
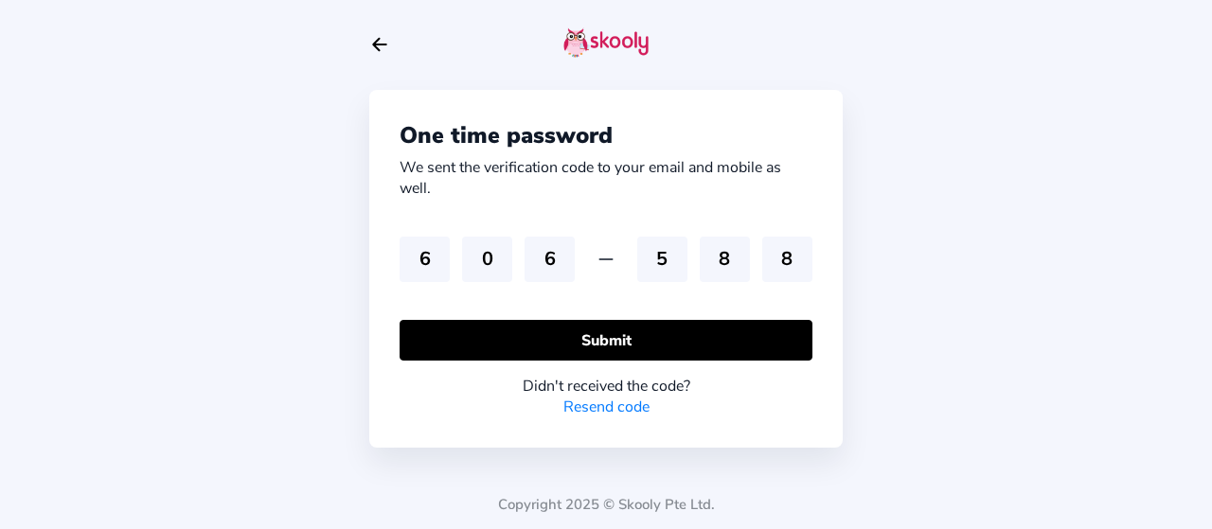
click at [632, 407] on link "Resend code" at bounding box center [606, 407] width 86 height 21
click at [630, 407] on link "Resend code" at bounding box center [606, 407] width 86 height 21
click at [382, 42] on icon "Arrow Back" at bounding box center [379, 44] width 21 height 21
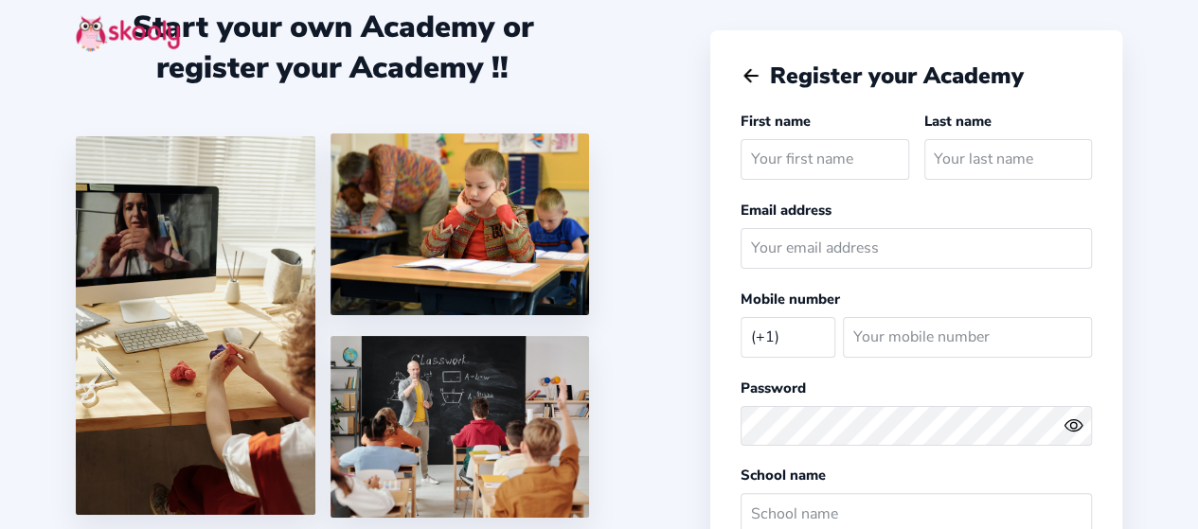
select select "US"
select select "America/New_York"
select select "USD $"
select select "America/New_York"
select select "USD $"
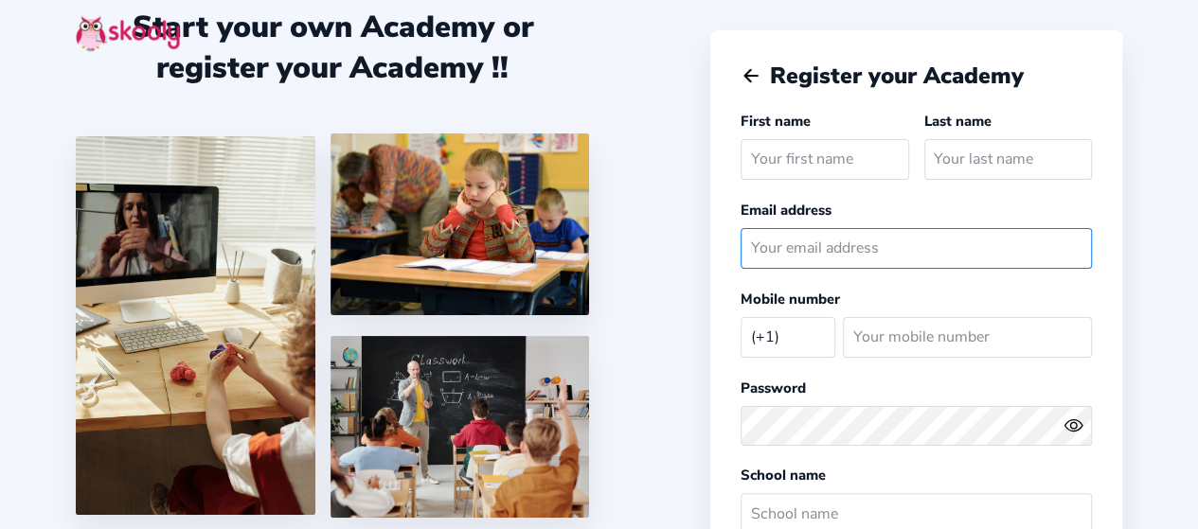
type input "[EMAIL_ADDRESS][DOMAIN_NAME]"
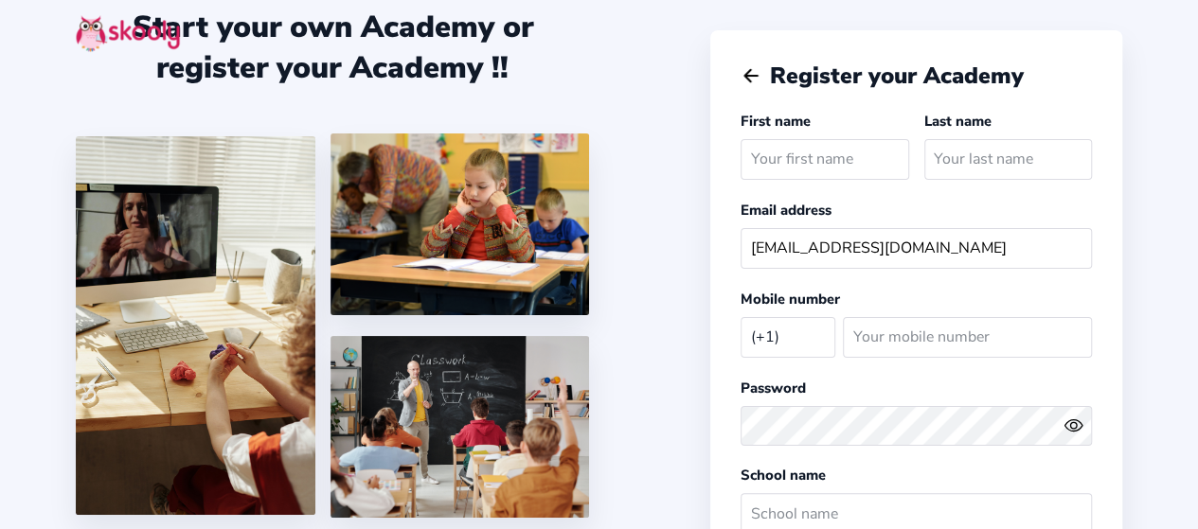
click at [856, 160] on input "text" at bounding box center [824, 159] width 168 height 41
type input "[PERSON_NAME]"
select select "CA"
type input "8034140700"
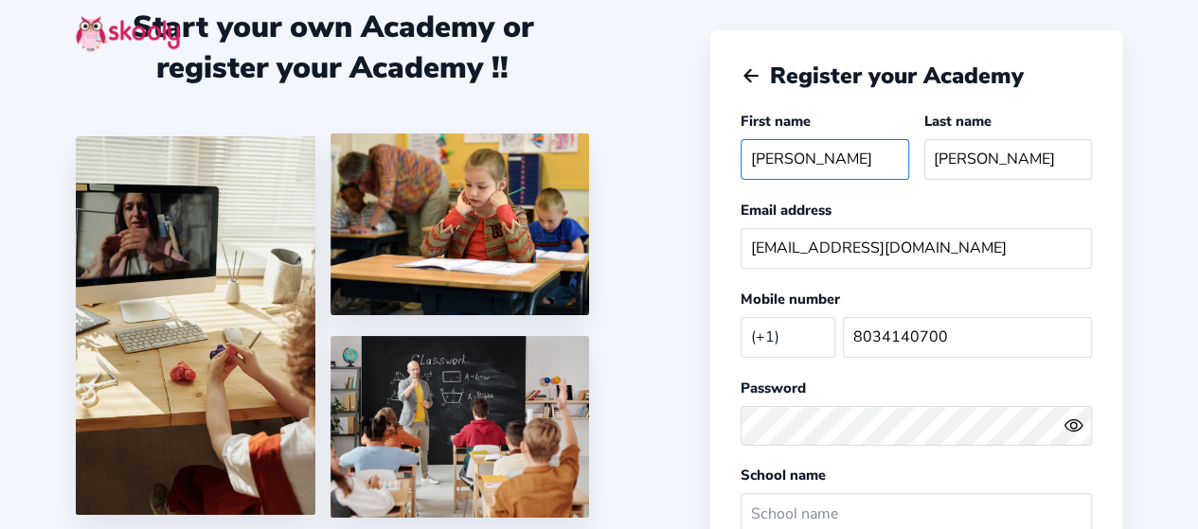
select select "CAD $"
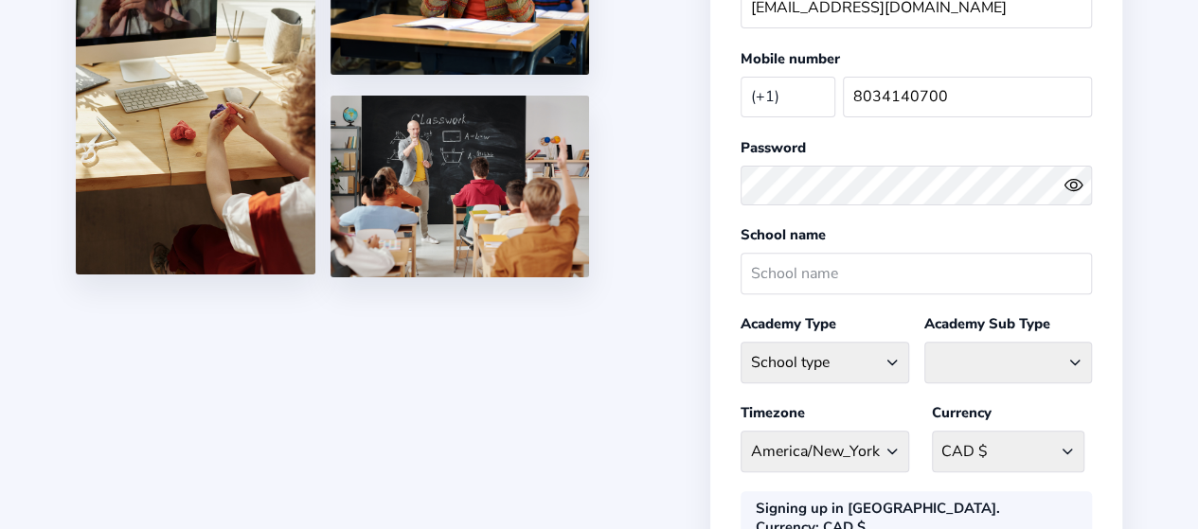
scroll to position [245, 0]
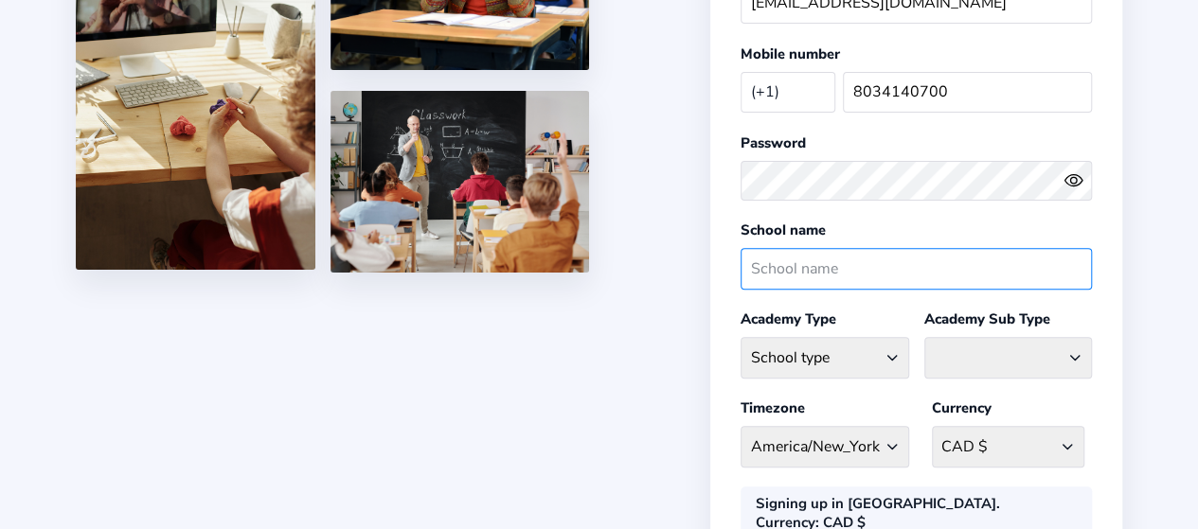
click at [965, 259] on input "text" at bounding box center [915, 268] width 351 height 41
type input "[GEOGRAPHIC_DATA]"
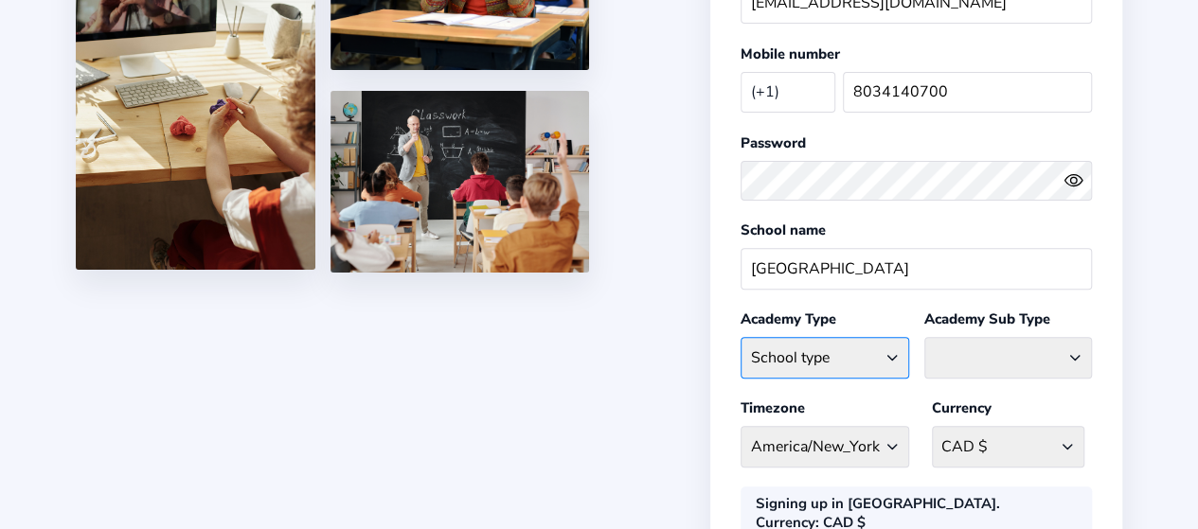
click at [852, 355] on select "School type Academic Afterschool Arts Dance Homeschool Language Martial Arts Mu…" at bounding box center [824, 357] width 168 height 41
select select "GA"
click at [740, 337] on select "School type Academic Afterschool Arts Dance Homeschool Language Martial Arts Mu…" at bounding box center [824, 357] width 168 height 41
click at [1046, 355] on select "Coaching Classes Enrichment Centre [GEOGRAPHIC_DATA] [GEOGRAPHIC_DATA] Math Cen…" at bounding box center [1008, 357] width 168 height 41
select select "EN"
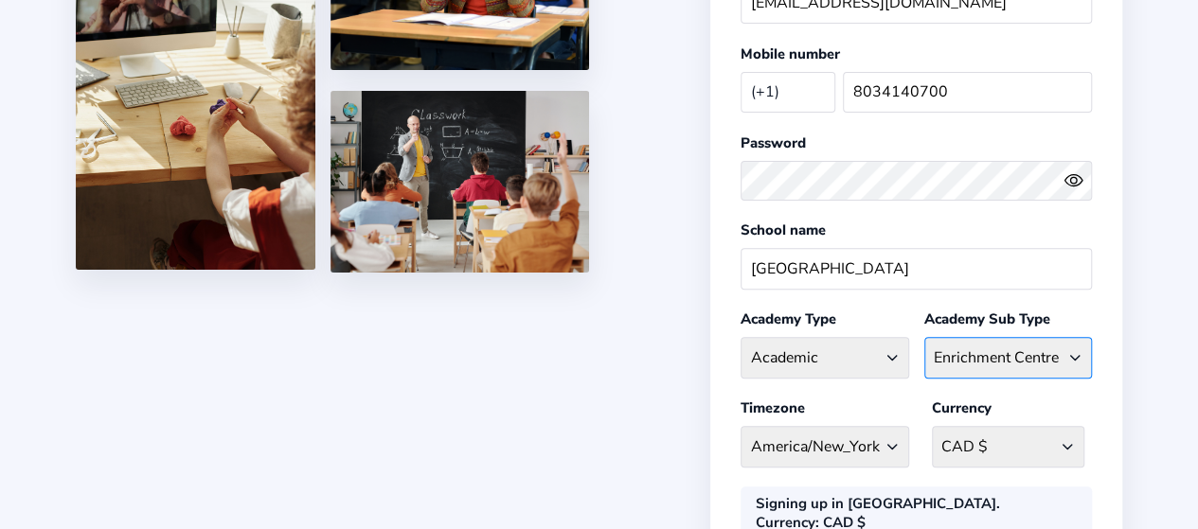
click at [924, 337] on select "Coaching Classes Enrichment Centre [GEOGRAPHIC_DATA] [GEOGRAPHIC_DATA] Math Cen…" at bounding box center [1008, 357] width 168 height 41
click at [1052, 426] on select "CAD $ [GEOGRAPHIC_DATA] AFN - ؋. [GEOGRAPHIC_DATA] ALL - L [GEOGRAPHIC_DATA] DZ…" at bounding box center [1008, 446] width 152 height 41
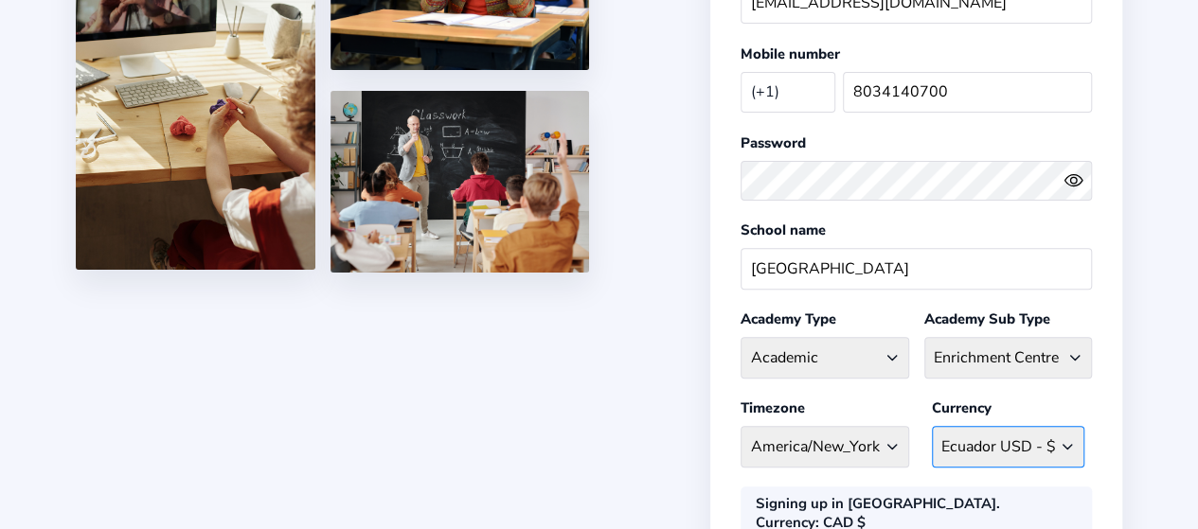
click at [932, 426] on select "CAD $ [GEOGRAPHIC_DATA] AFN - ؋. [GEOGRAPHIC_DATA] ALL - L [GEOGRAPHIC_DATA] DZ…" at bounding box center [1008, 446] width 152 height 41
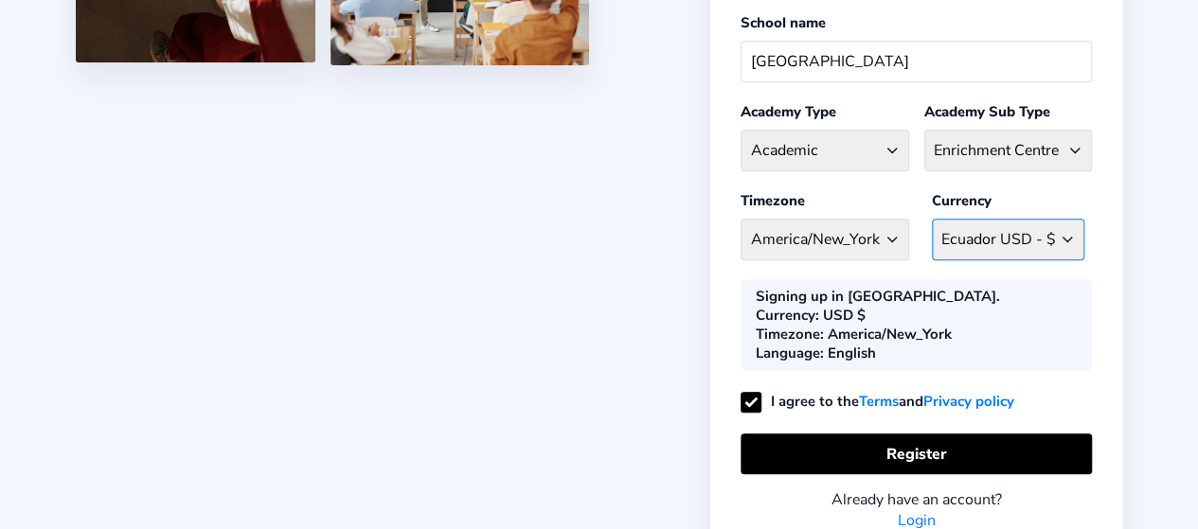
scroll to position [468, 0]
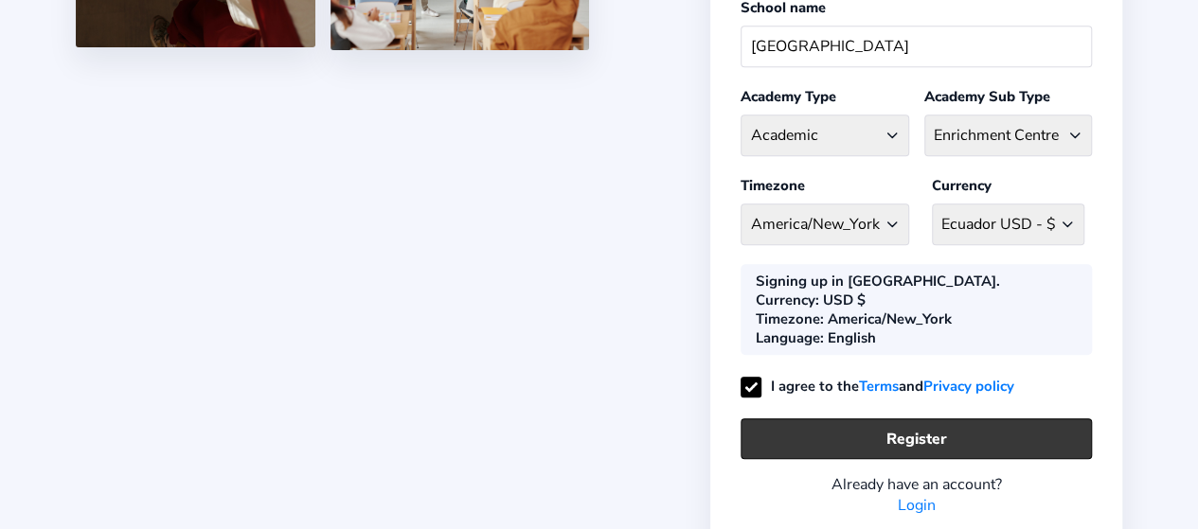
click at [966, 418] on button "Register" at bounding box center [915, 438] width 351 height 41
select select "CAD"
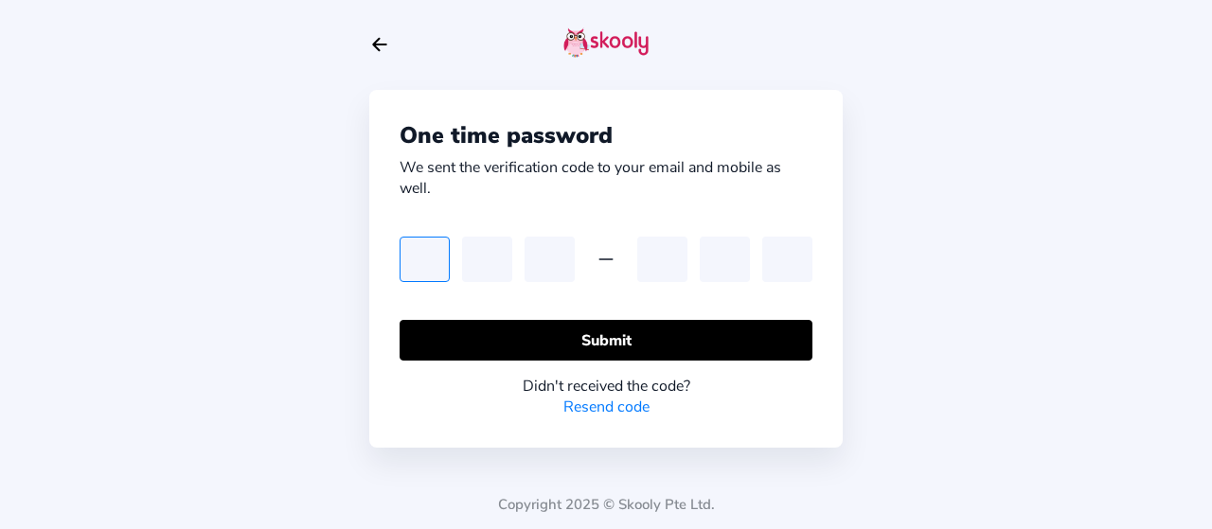
type input "7"
type input "5"
type input "7"
type input "0"
type input "4"
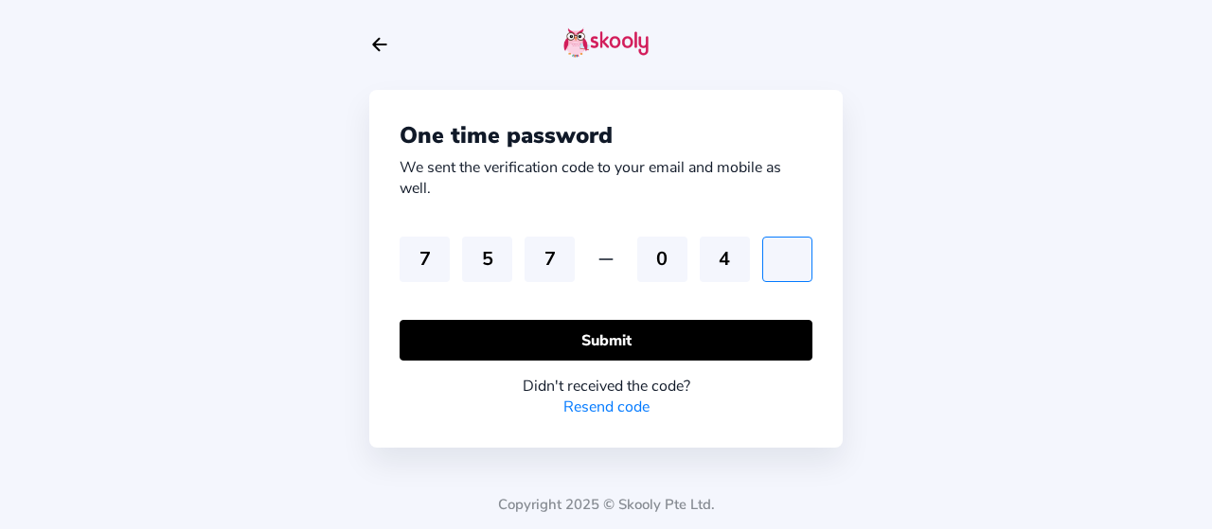
type input "2"
click at [610, 326] on button "Submit" at bounding box center [605, 340] width 413 height 41
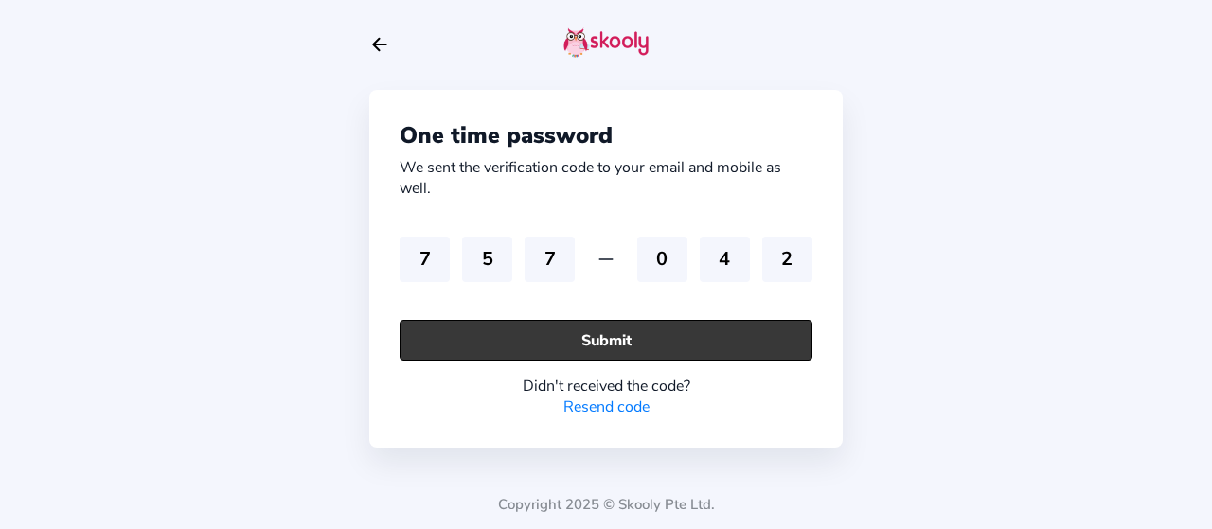
click at [495, 349] on button "Submit" at bounding box center [605, 340] width 413 height 41
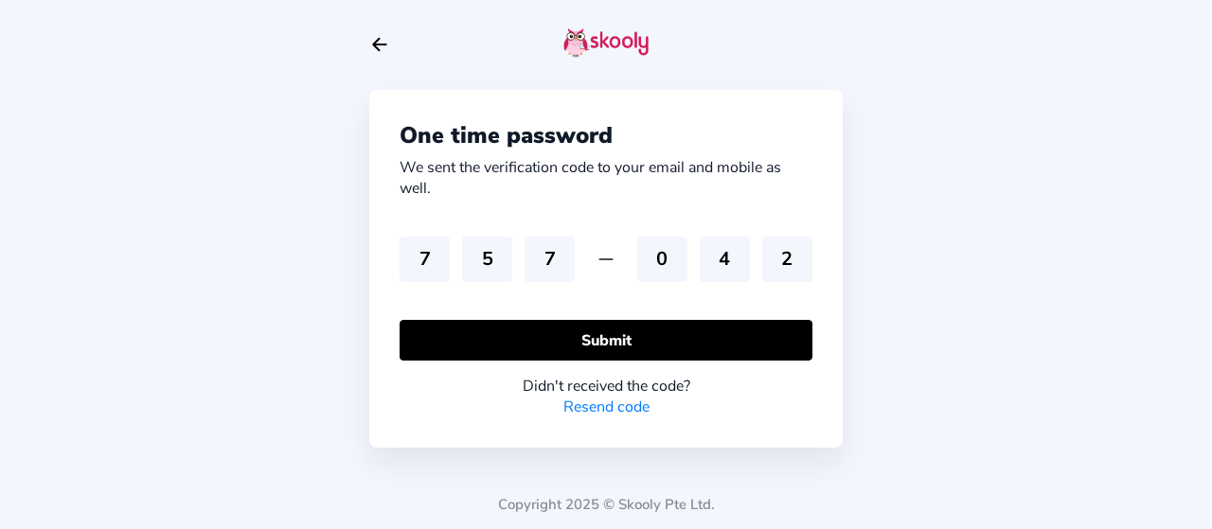
click at [591, 402] on link "Resend code" at bounding box center [606, 407] width 86 height 21
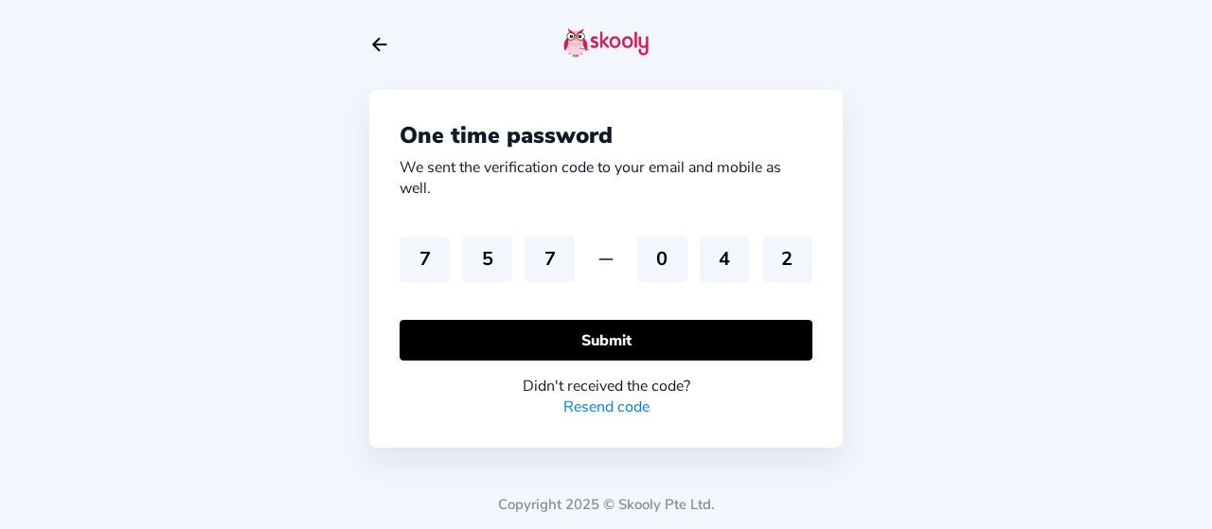
click at [591, 402] on link "Resend code" at bounding box center [606, 407] width 86 height 21
